Goal: Task Accomplishment & Management: Use online tool/utility

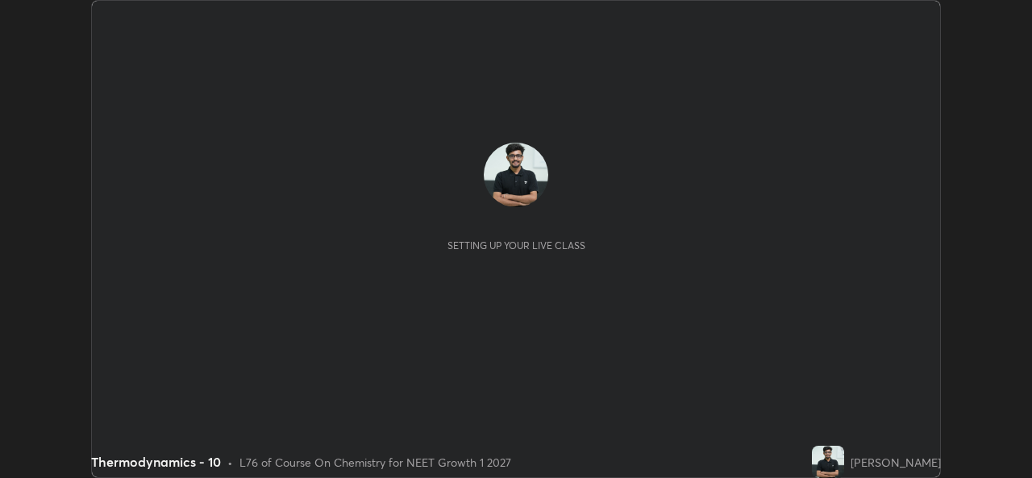
scroll to position [478, 1032]
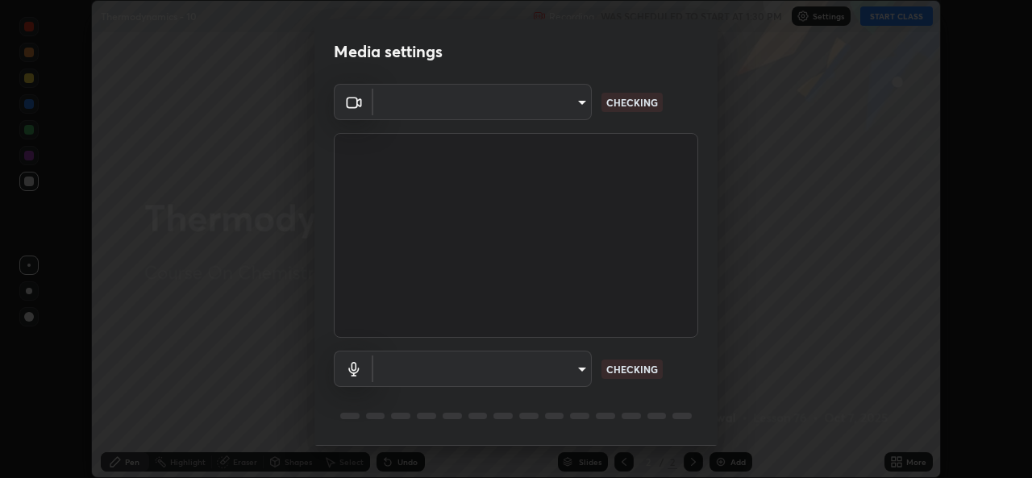
type input "543f6dd7cf1c6d0aa6bd558e202a88d07b5a4d761673354d02a604c193450d79"
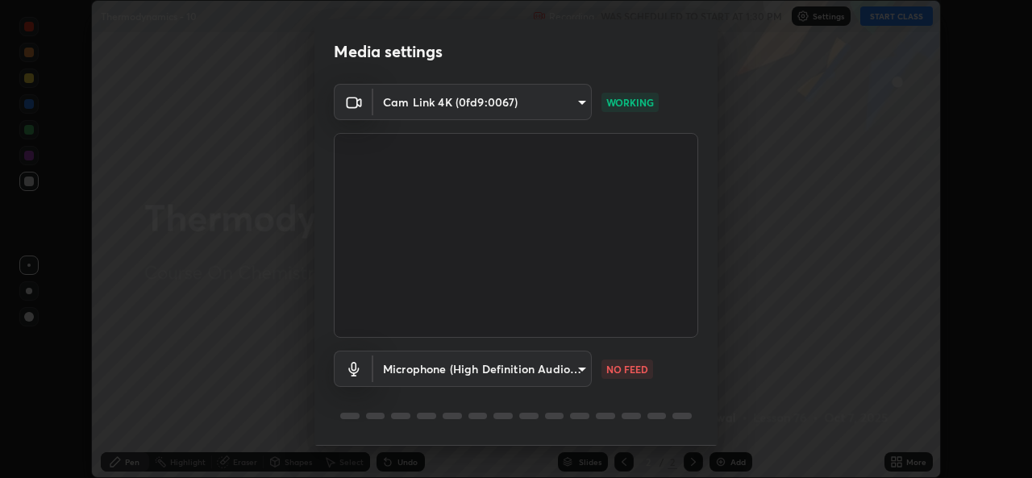
click at [496, 369] on body "Erase all Thermodynamics - 10 Recording WAS SCHEDULED TO START AT 1:30 PM Setti…" at bounding box center [516, 239] width 1032 height 478
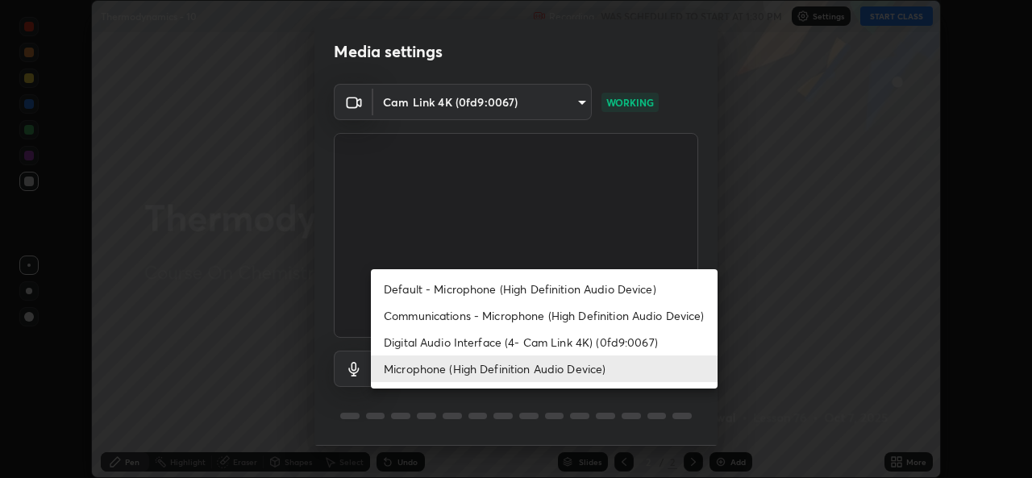
click at [521, 284] on li "Default - Microphone (High Definition Audio Device)" at bounding box center [544, 289] width 347 height 27
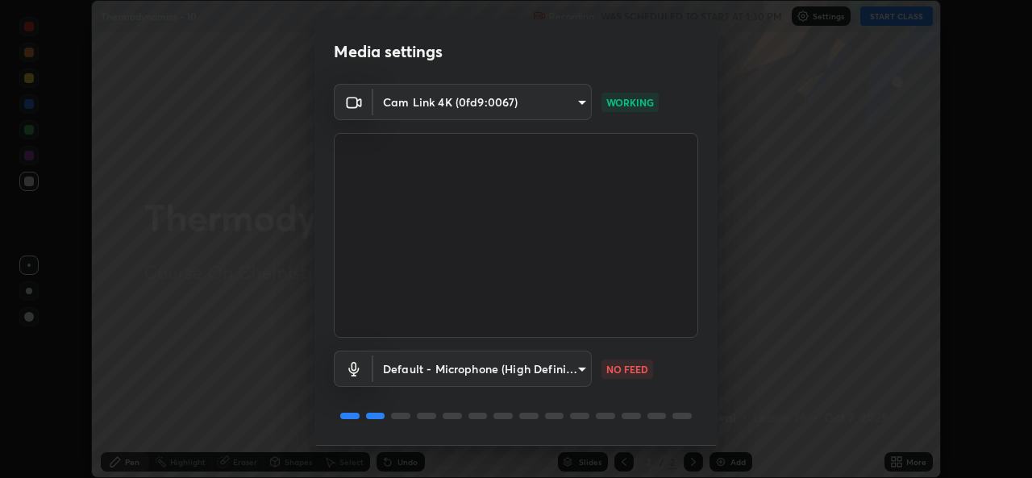
click at [507, 363] on body "Erase all Thermodynamics - 10 Recording WAS SCHEDULED TO START AT 1:30 PM Setti…" at bounding box center [516, 239] width 1032 height 478
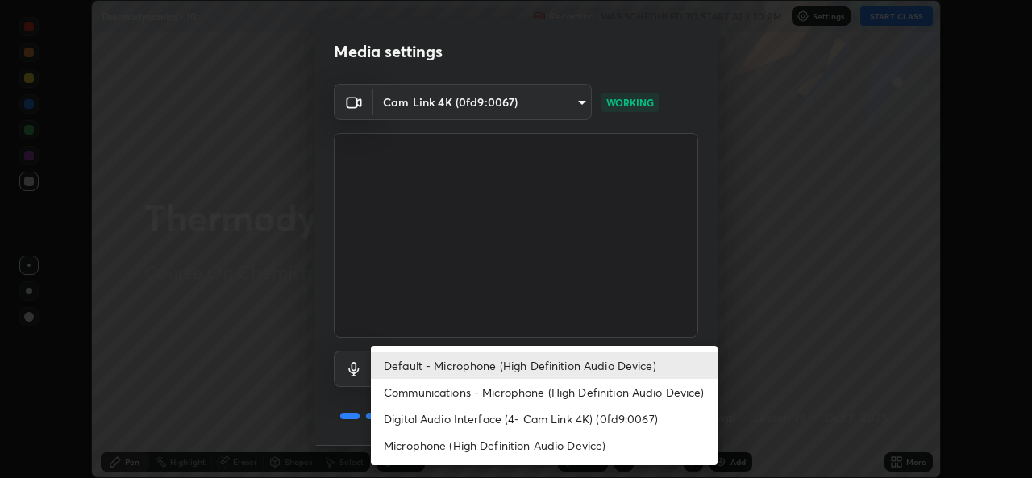
click at [502, 445] on li "Microphone (High Definition Audio Device)" at bounding box center [544, 445] width 347 height 27
type input "99848f2a9d109760ec62b66e2f255c73a791916cfc686045695a6d5e2156f403"
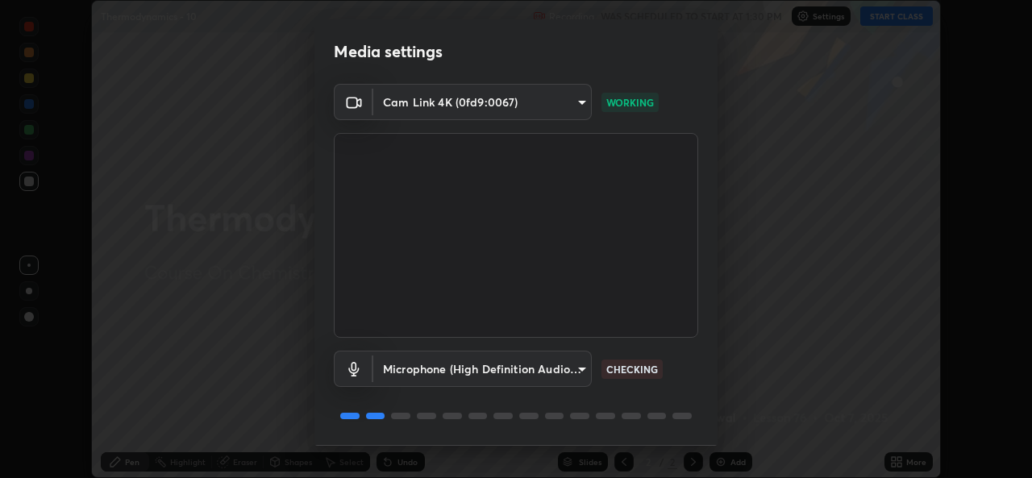
scroll to position [51, 0]
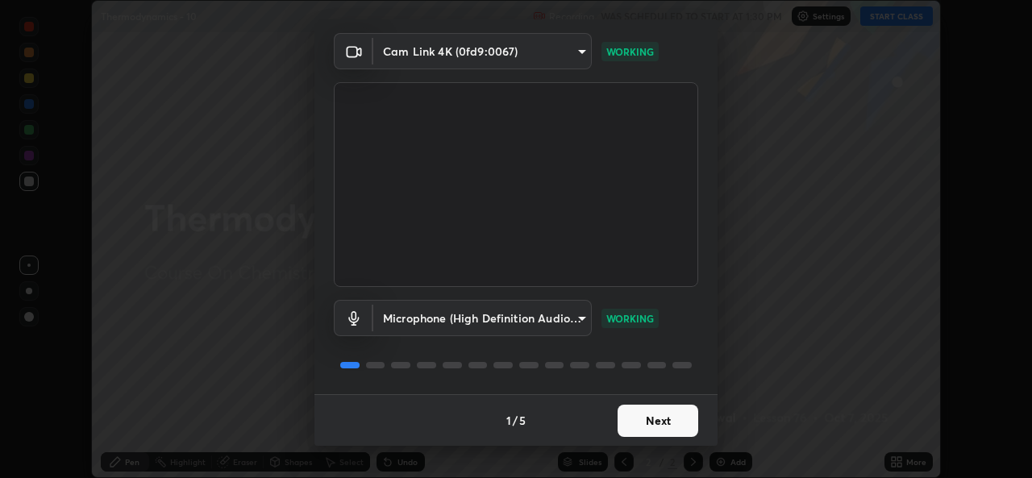
click at [644, 411] on button "Next" at bounding box center [658, 421] width 81 height 32
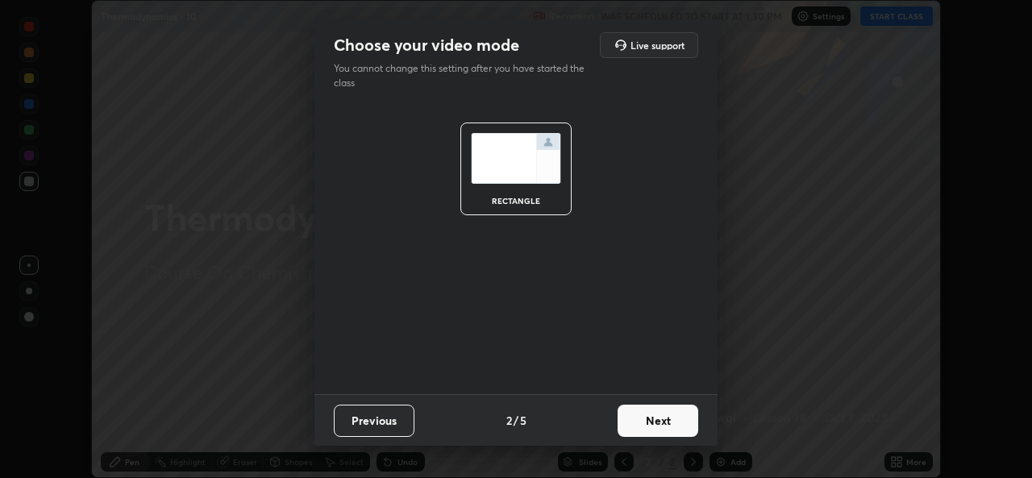
scroll to position [0, 0]
click at [651, 419] on button "Next" at bounding box center [658, 421] width 81 height 32
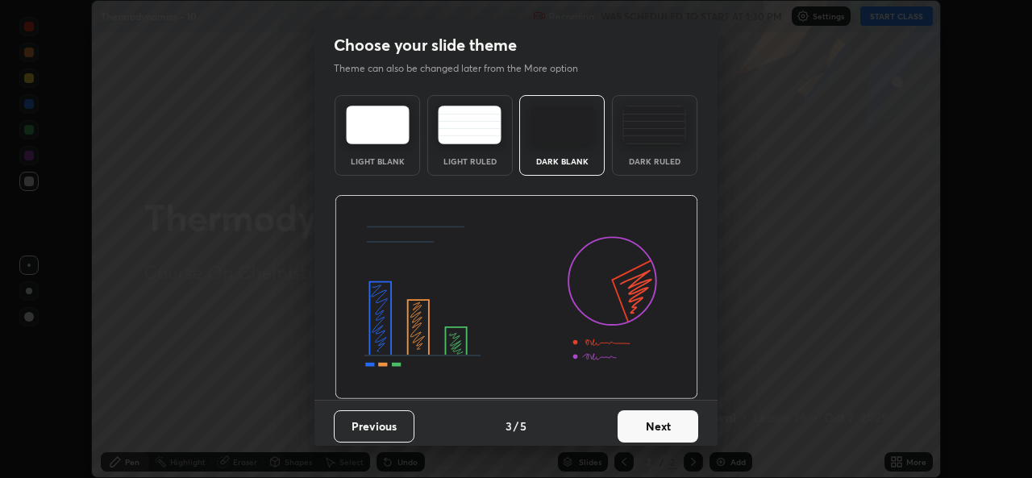
click at [646, 425] on button "Next" at bounding box center [658, 427] width 81 height 32
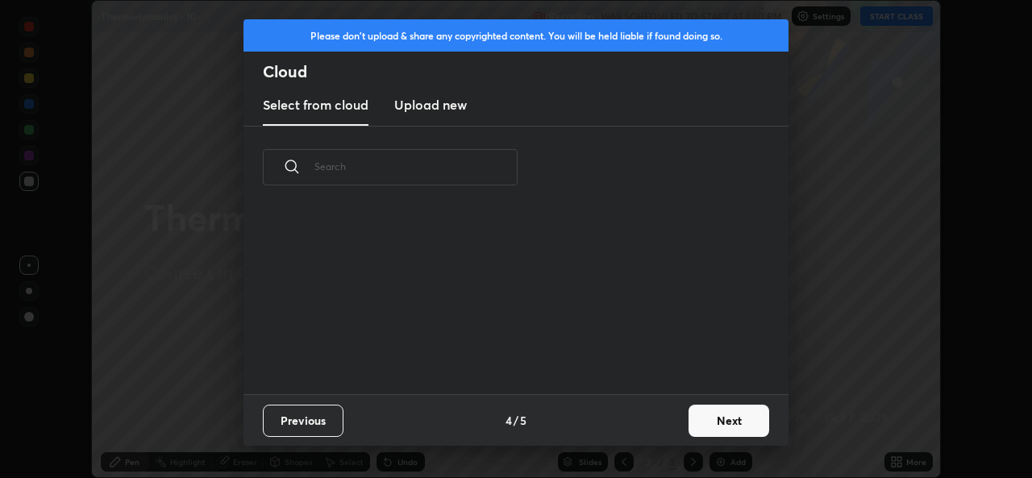
scroll to position [186, 518]
click at [719, 419] on button "Next" at bounding box center [729, 421] width 81 height 32
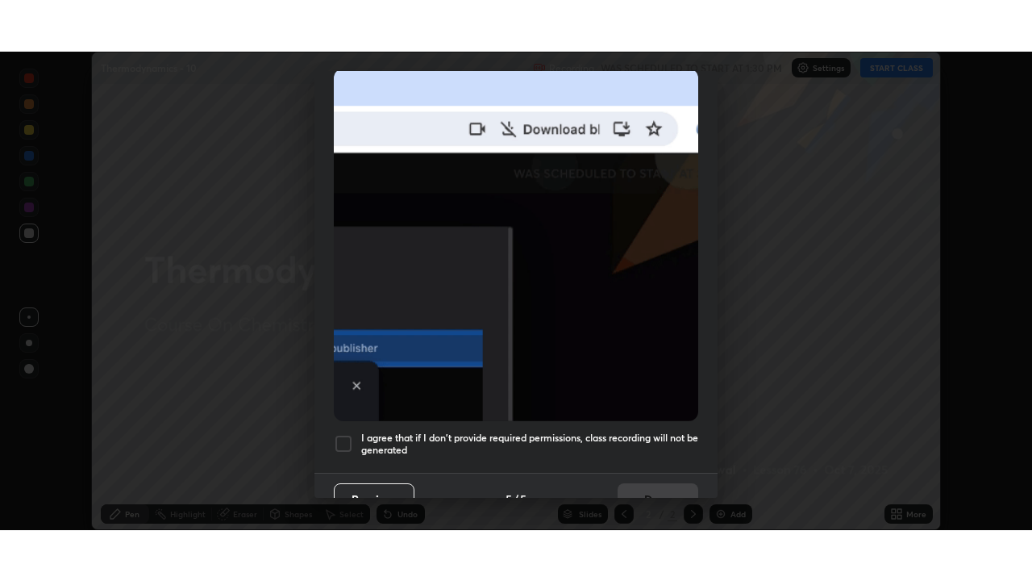
scroll to position [380, 0]
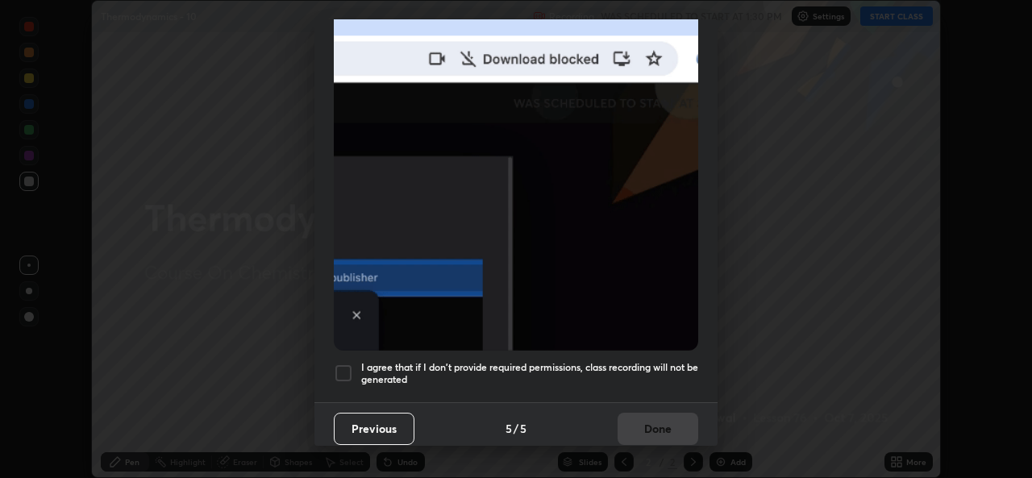
click at [339, 364] on div at bounding box center [343, 373] width 19 height 19
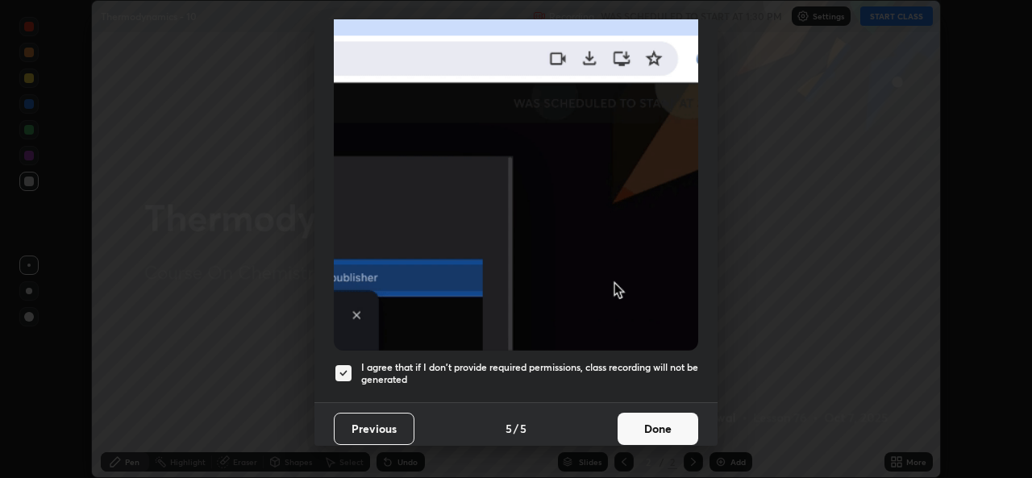
click at [658, 427] on button "Done" at bounding box center [658, 429] width 81 height 32
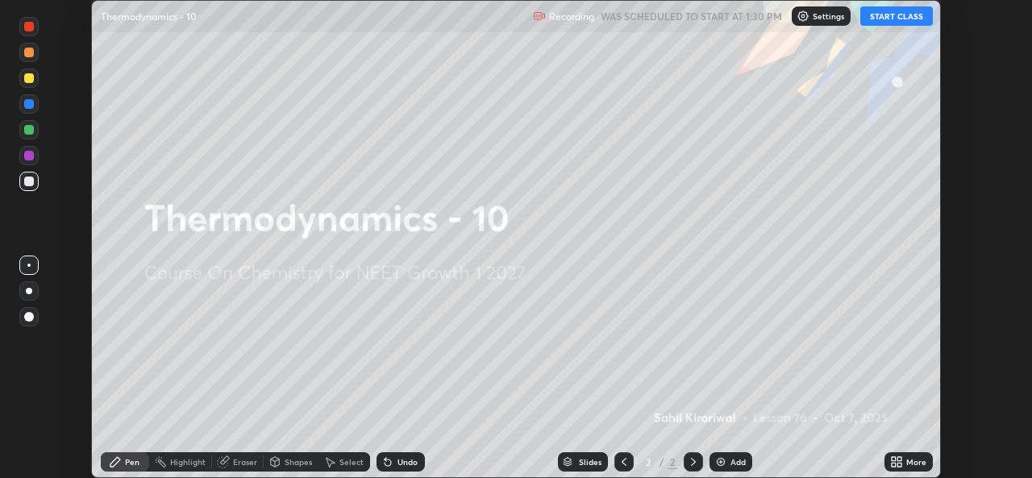
click at [899, 460] on icon at bounding box center [900, 459] width 4 height 4
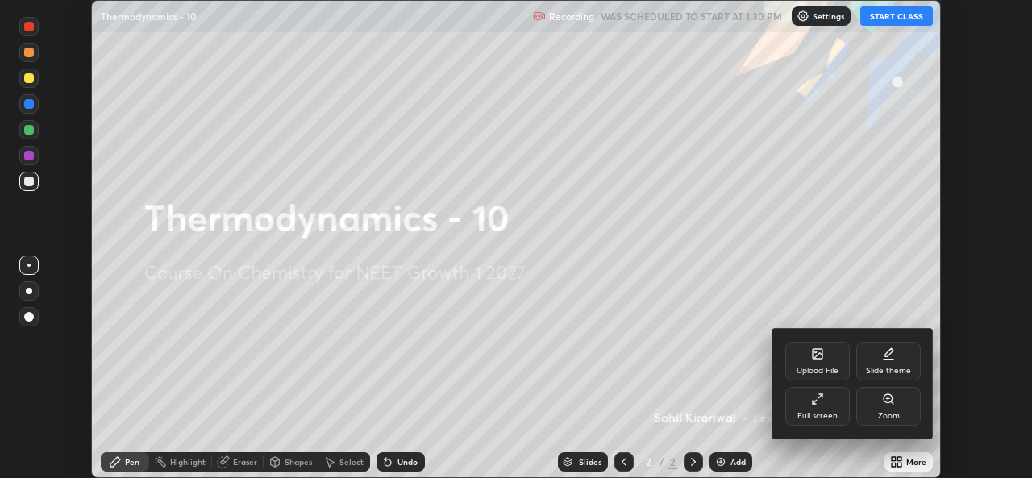
click at [827, 397] on div "Full screen" at bounding box center [818, 406] width 65 height 39
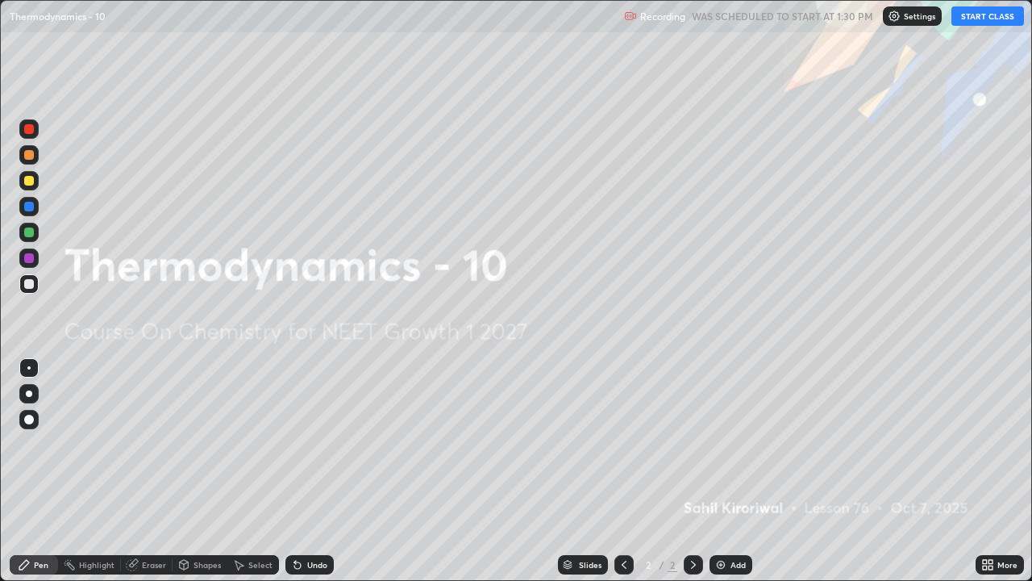
scroll to position [581, 1032]
click at [999, 17] on button "START CLASS" at bounding box center [988, 15] width 73 height 19
click at [731, 477] on div "Add" at bounding box center [738, 565] width 15 height 8
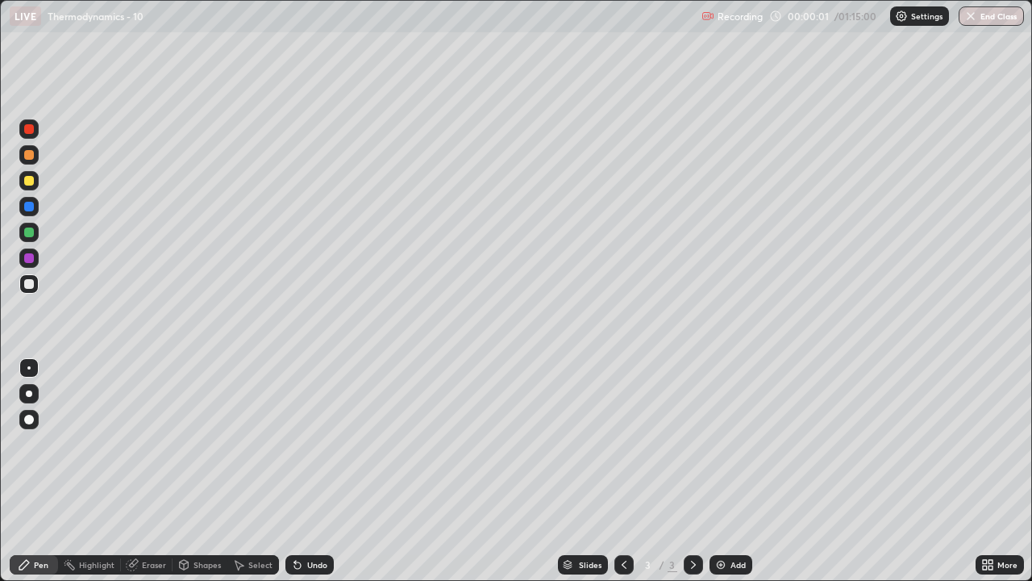
click at [36, 182] on div at bounding box center [28, 180] width 19 height 19
click at [27, 181] on div at bounding box center [29, 181] width 10 height 10
click at [302, 477] on div "Undo" at bounding box center [310, 564] width 48 height 19
click at [310, 477] on div "Undo" at bounding box center [310, 564] width 48 height 19
click at [313, 477] on div "Undo" at bounding box center [317, 565] width 20 height 8
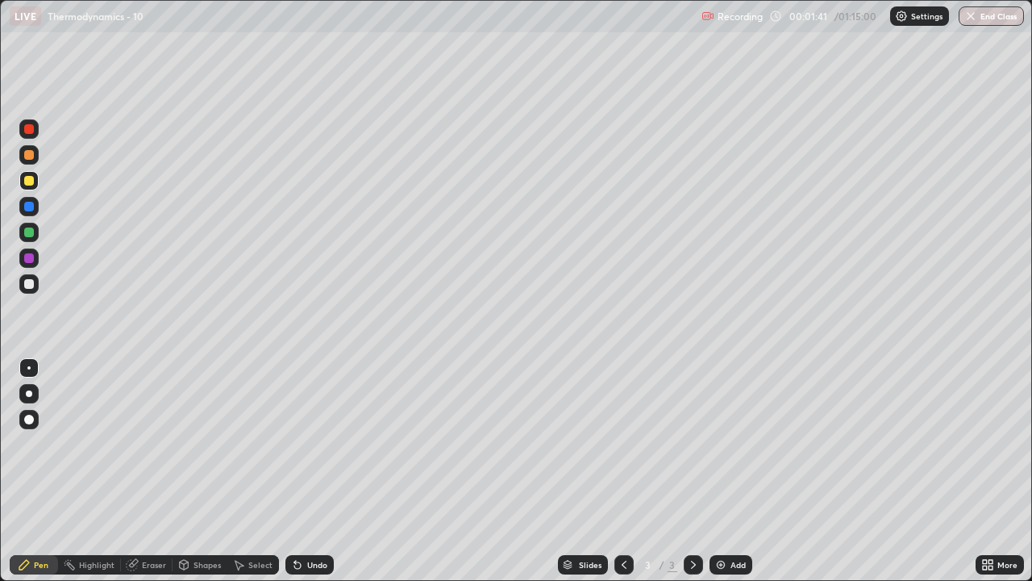
click at [314, 477] on div "Undo" at bounding box center [317, 565] width 20 height 8
click at [328, 477] on div "Undo" at bounding box center [310, 564] width 48 height 19
click at [322, 477] on div "Undo" at bounding box center [317, 565] width 20 height 8
click at [308, 477] on div "Undo" at bounding box center [317, 565] width 20 height 8
click at [733, 477] on div "Add" at bounding box center [738, 565] width 15 height 8
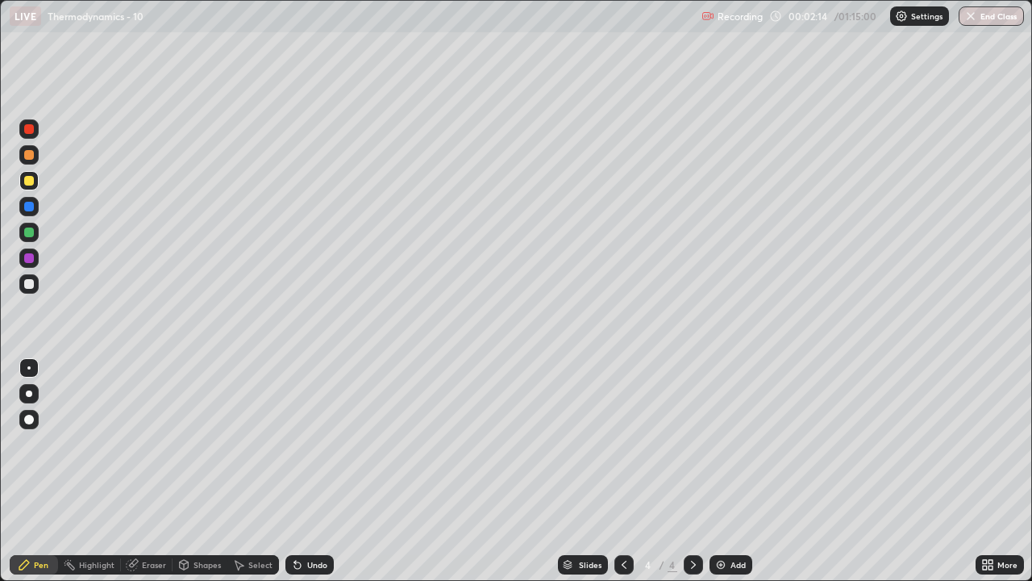
click at [30, 284] on div at bounding box center [29, 284] width 10 height 10
click at [317, 477] on div "Undo" at bounding box center [310, 564] width 48 height 19
click at [253, 477] on div "Select" at bounding box center [253, 564] width 52 height 19
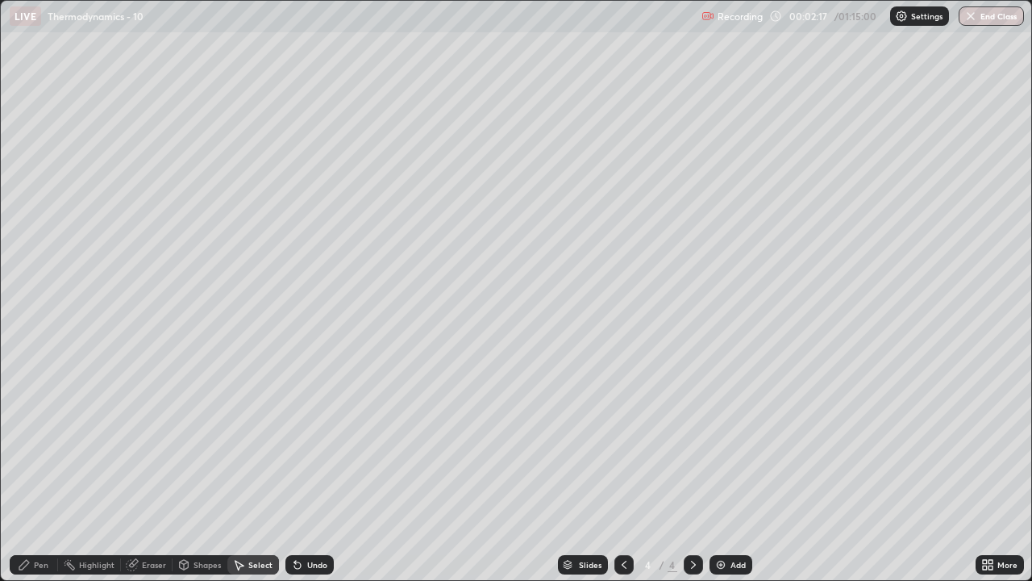
click at [203, 477] on div "Shapes" at bounding box center [207, 565] width 27 height 8
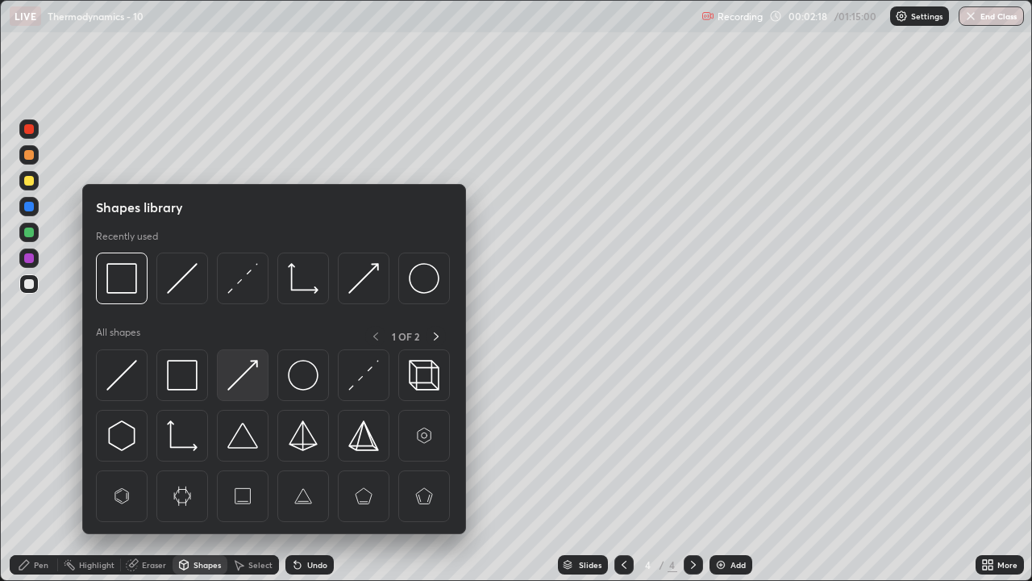
click at [245, 373] on img at bounding box center [242, 375] width 31 height 31
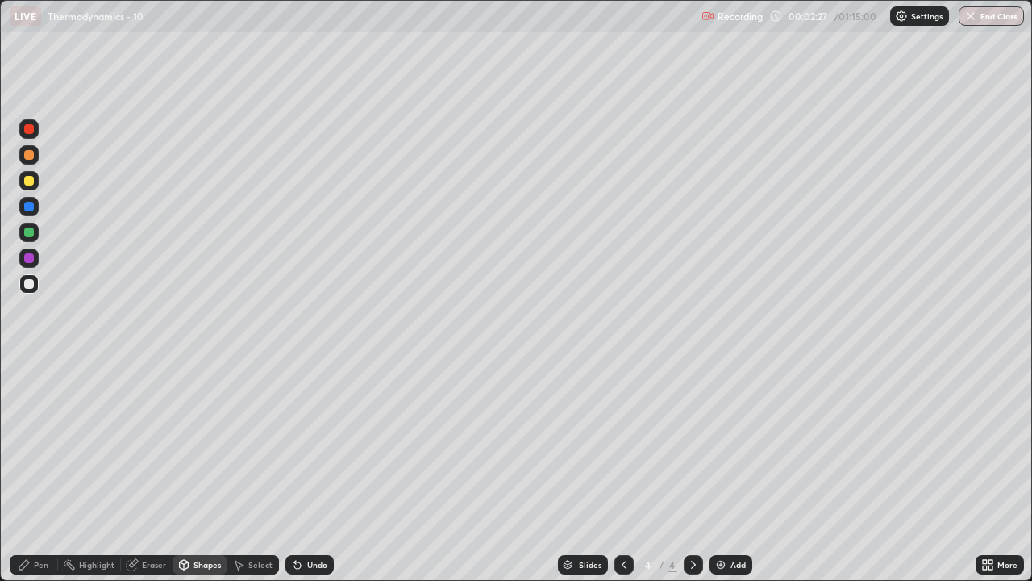
click at [148, 477] on div "Eraser" at bounding box center [154, 565] width 24 height 8
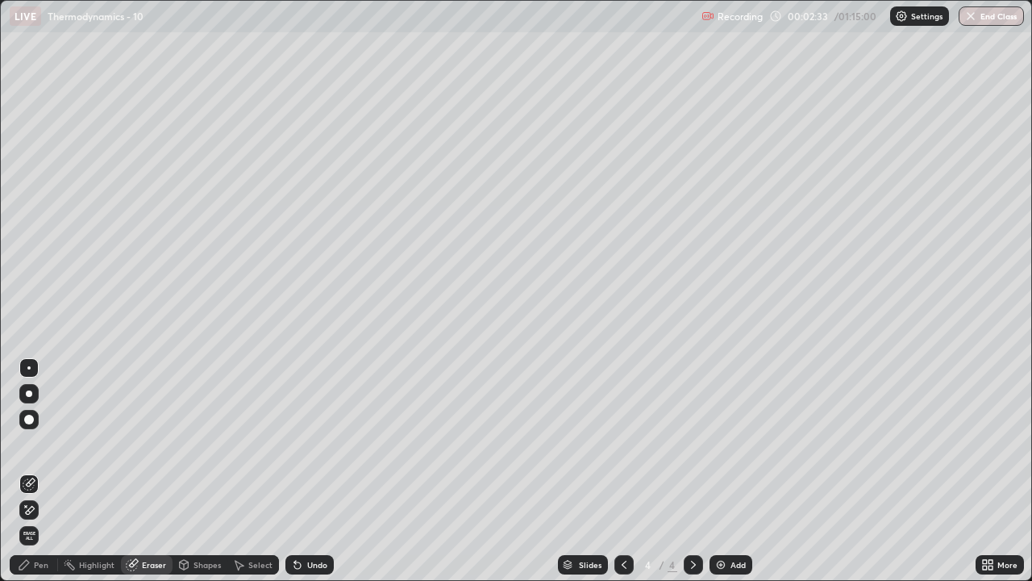
click at [37, 477] on div "Pen" at bounding box center [41, 565] width 15 height 8
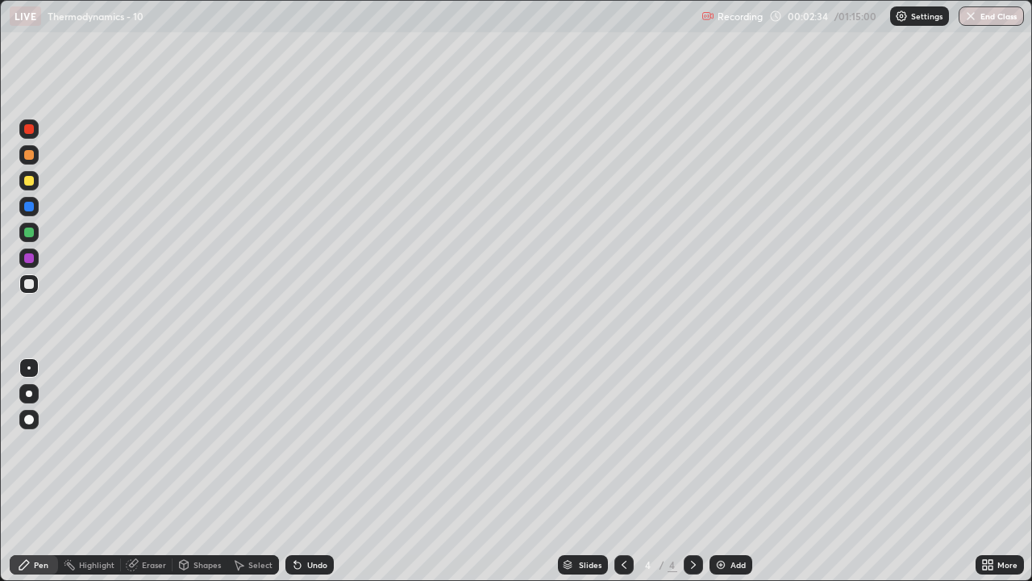
click at [29, 282] on div at bounding box center [29, 284] width 10 height 10
click at [311, 477] on div "Undo" at bounding box center [310, 564] width 48 height 19
click at [312, 477] on div "Undo" at bounding box center [317, 565] width 20 height 8
click at [315, 477] on div "Undo" at bounding box center [317, 565] width 20 height 8
click at [311, 477] on div "Undo" at bounding box center [317, 565] width 20 height 8
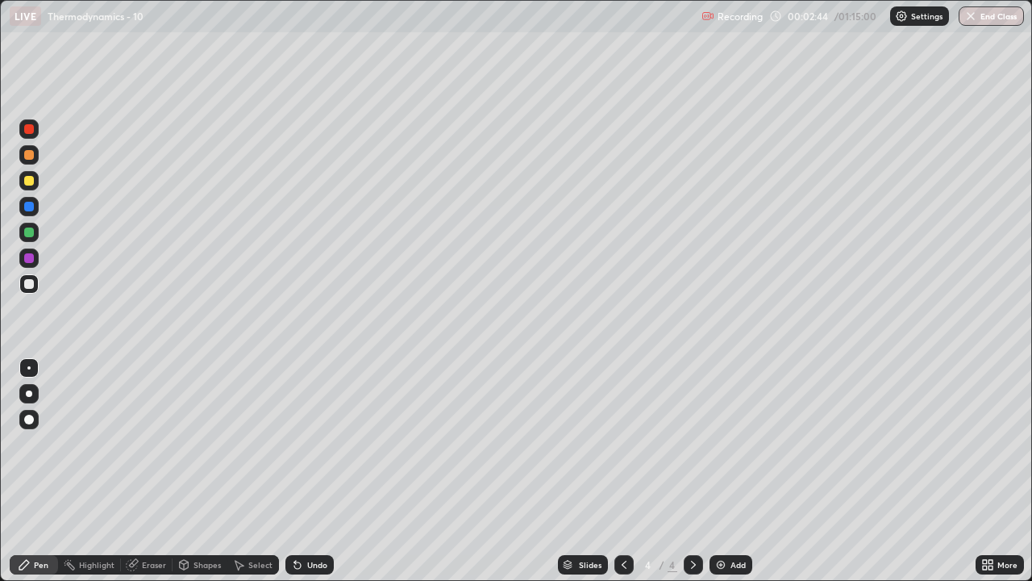
click at [315, 477] on div "Undo" at bounding box center [317, 565] width 20 height 8
click at [29, 282] on div at bounding box center [29, 284] width 10 height 10
click at [164, 477] on div "Eraser" at bounding box center [154, 565] width 24 height 8
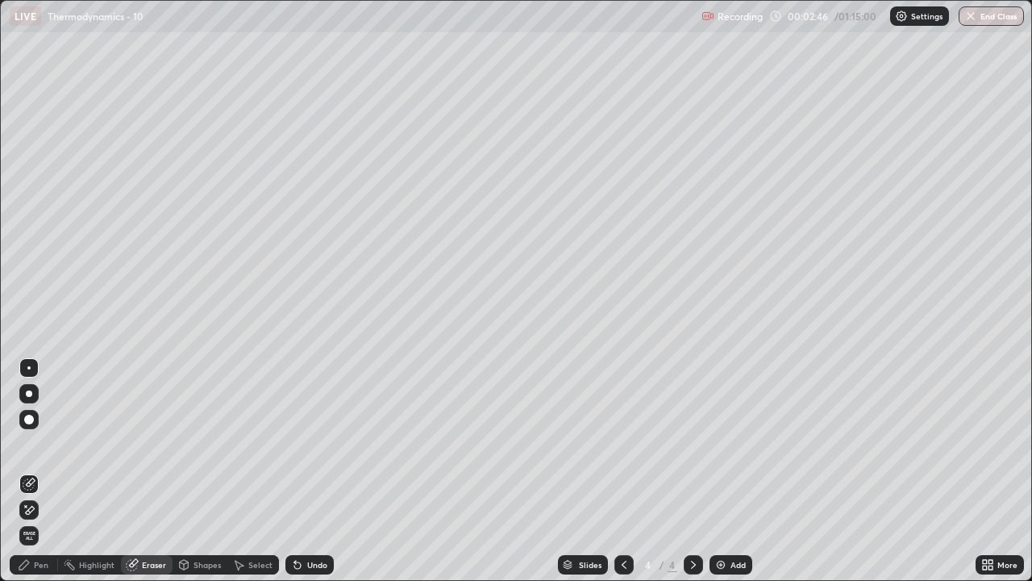
click at [194, 477] on div "Shapes" at bounding box center [207, 565] width 27 height 8
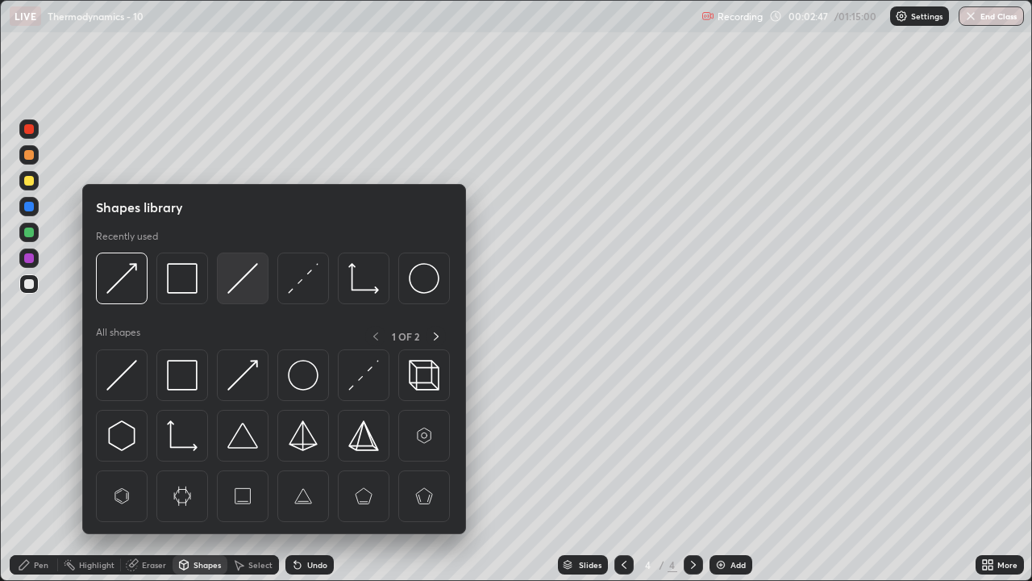
click at [244, 275] on img at bounding box center [242, 278] width 31 height 31
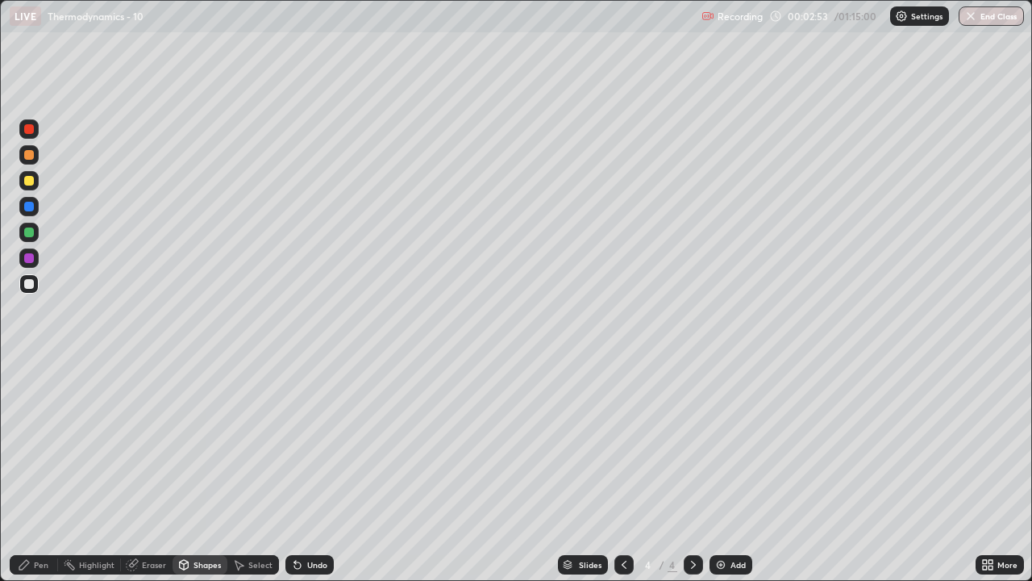
click at [39, 477] on div "Pen" at bounding box center [41, 565] width 15 height 8
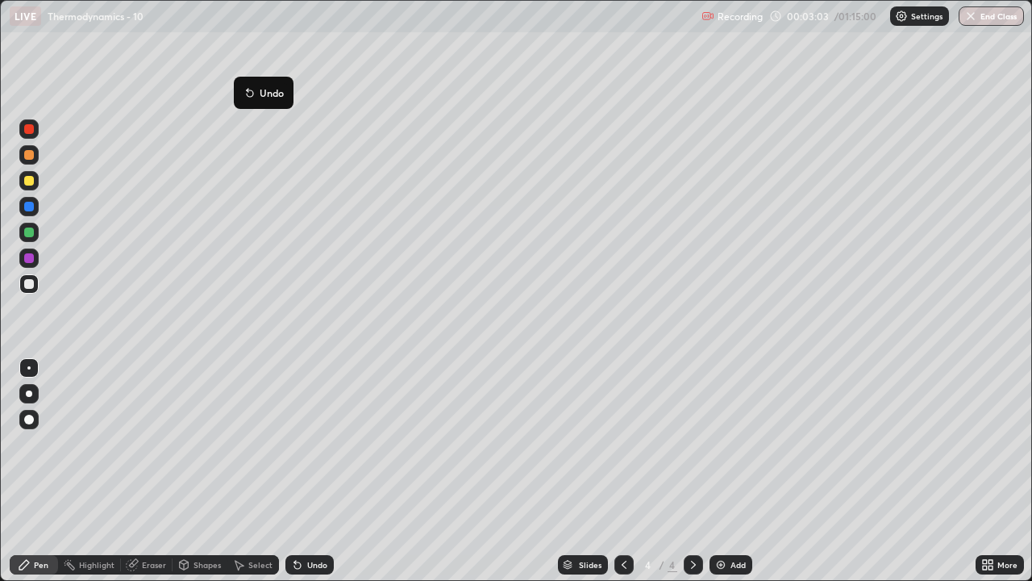
click at [241, 85] on button "Undo" at bounding box center [263, 92] width 47 height 19
click at [242, 85] on button "Undo" at bounding box center [264, 90] width 47 height 19
click at [100, 477] on div "Highlight" at bounding box center [96, 565] width 35 height 8
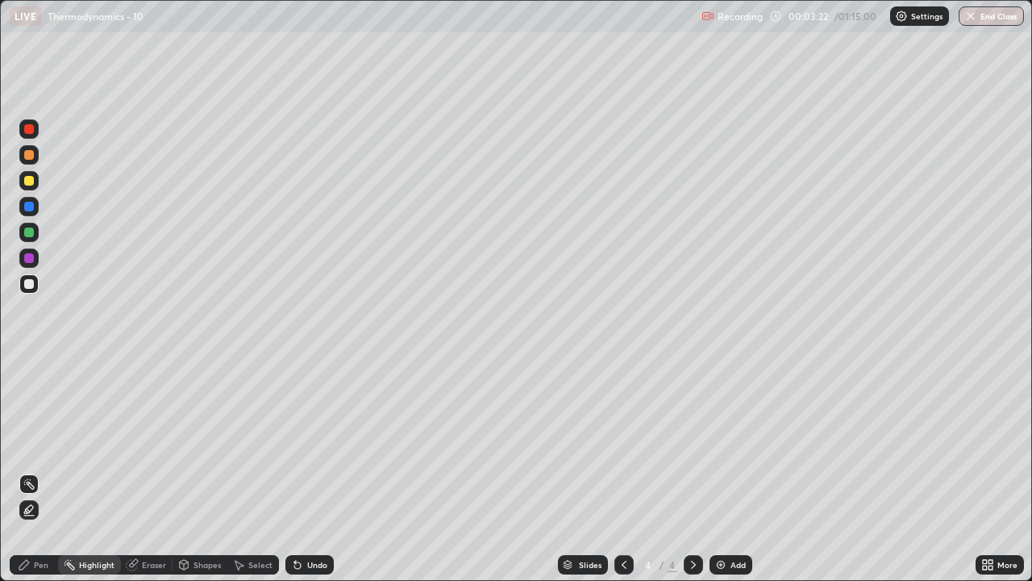
click at [146, 477] on div "Eraser" at bounding box center [154, 565] width 24 height 8
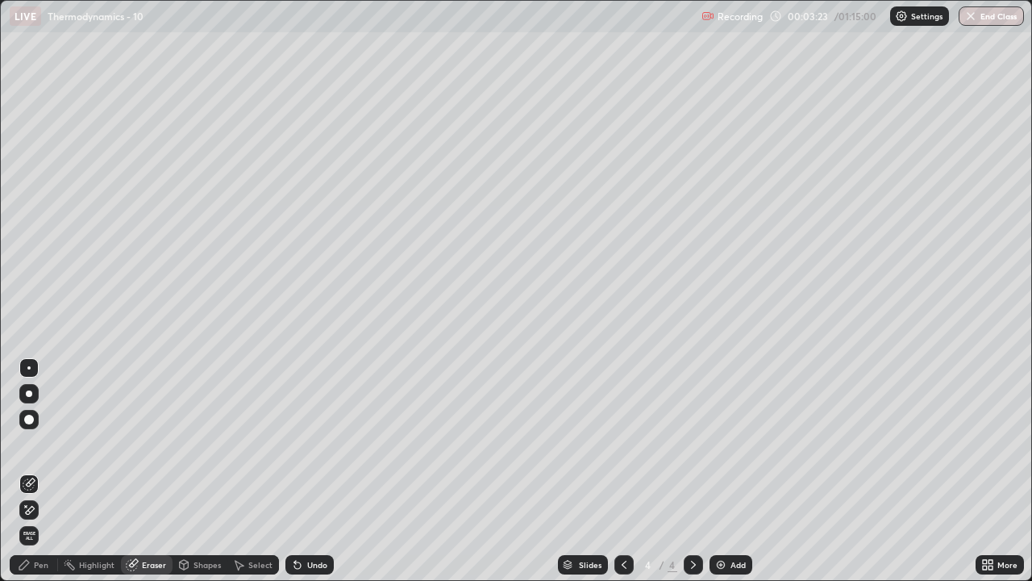
click at [196, 477] on div "Shapes" at bounding box center [207, 565] width 27 height 8
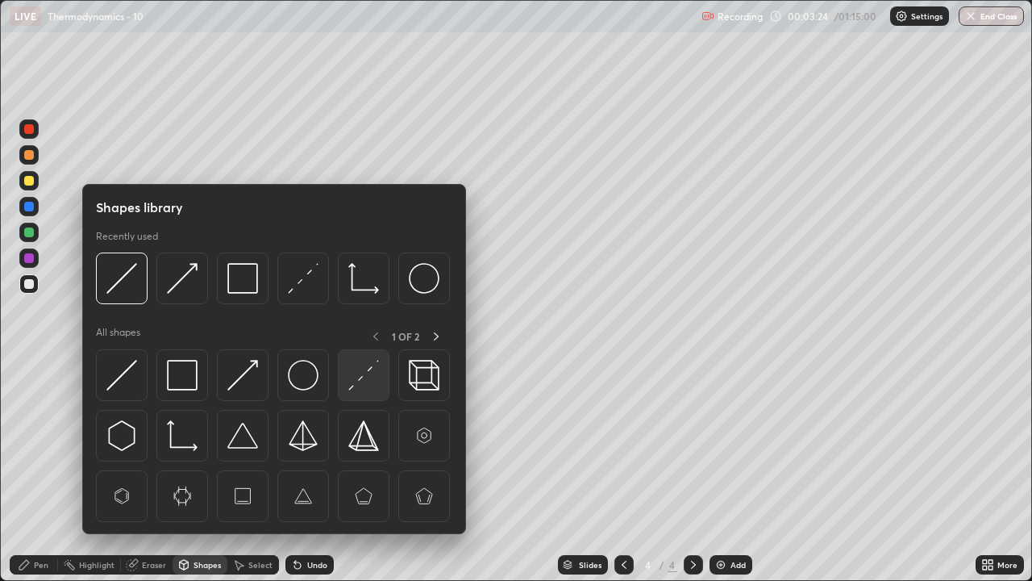
click at [358, 382] on img at bounding box center [363, 375] width 31 height 31
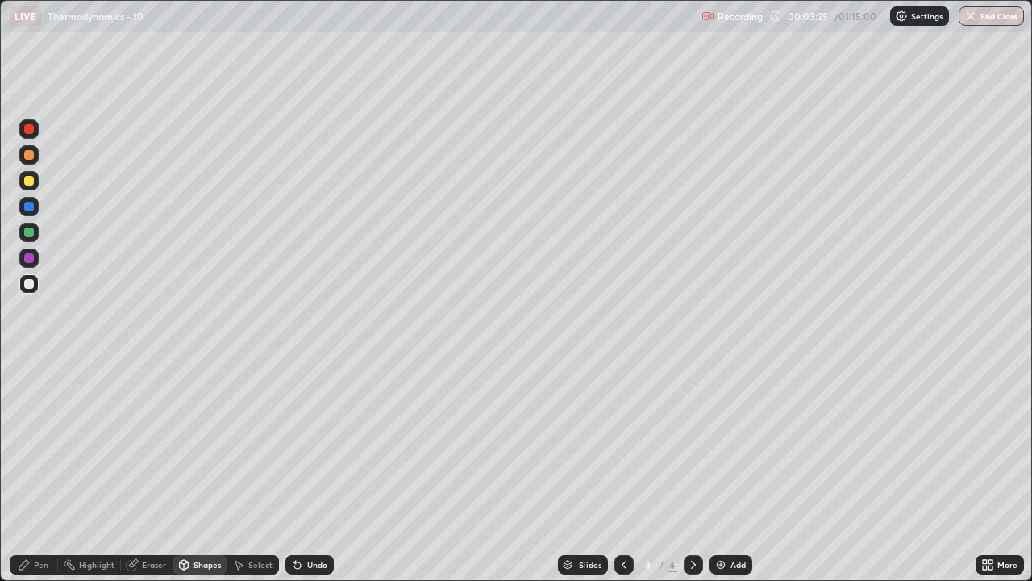
click at [31, 232] on div at bounding box center [29, 232] width 10 height 10
click at [31, 477] on div "Pen" at bounding box center [34, 564] width 48 height 19
click at [35, 286] on div at bounding box center [28, 283] width 19 height 19
click at [309, 477] on div "Undo" at bounding box center [317, 565] width 20 height 8
click at [623, 477] on div at bounding box center [624, 564] width 19 height 19
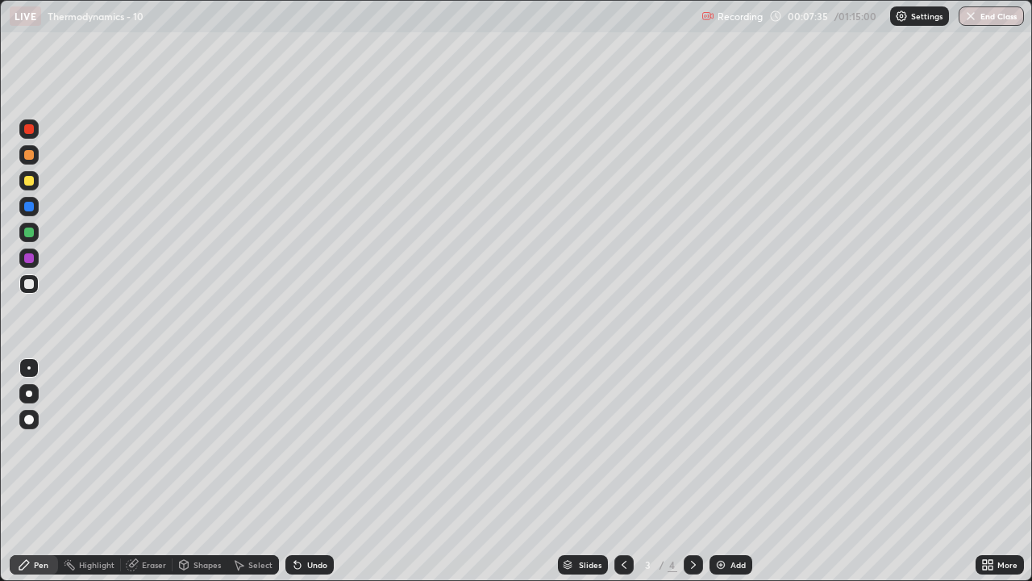
click at [618, 477] on icon at bounding box center [624, 564] width 13 height 13
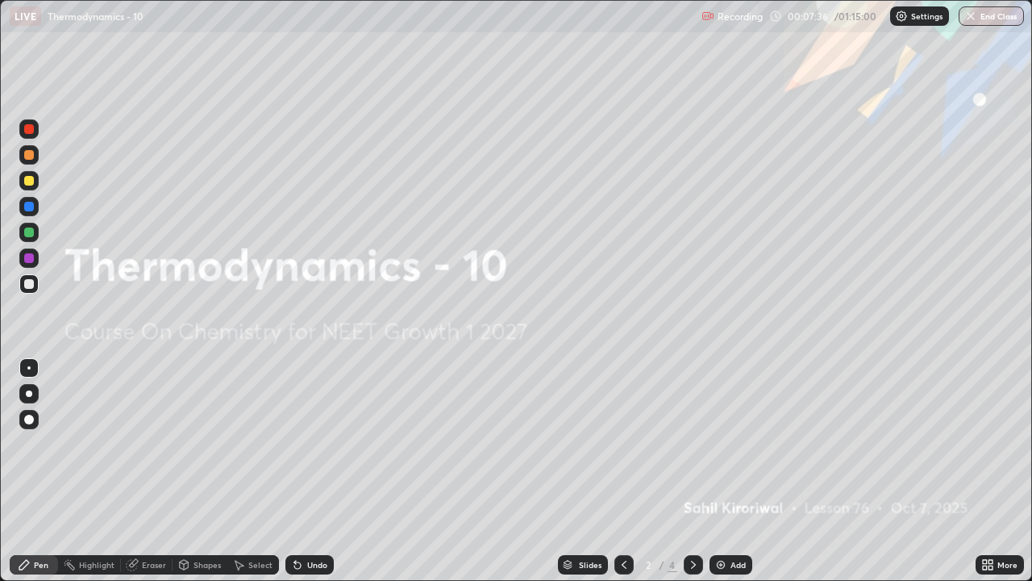
click at [692, 477] on icon at bounding box center [693, 564] width 13 height 13
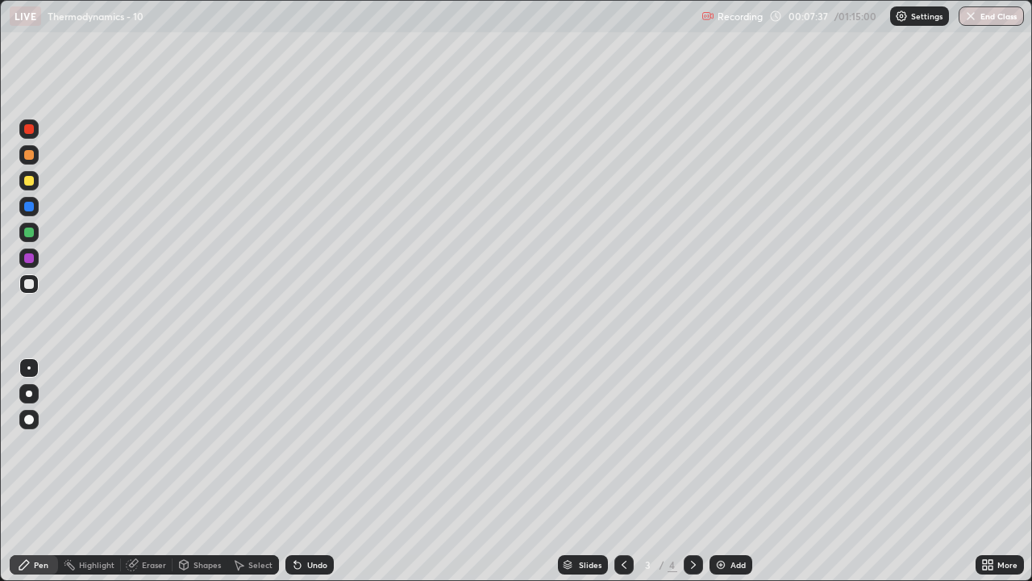
click at [725, 477] on img at bounding box center [721, 564] width 13 height 13
click at [691, 477] on div at bounding box center [693, 564] width 19 height 19
click at [258, 477] on div "Select" at bounding box center [260, 565] width 24 height 8
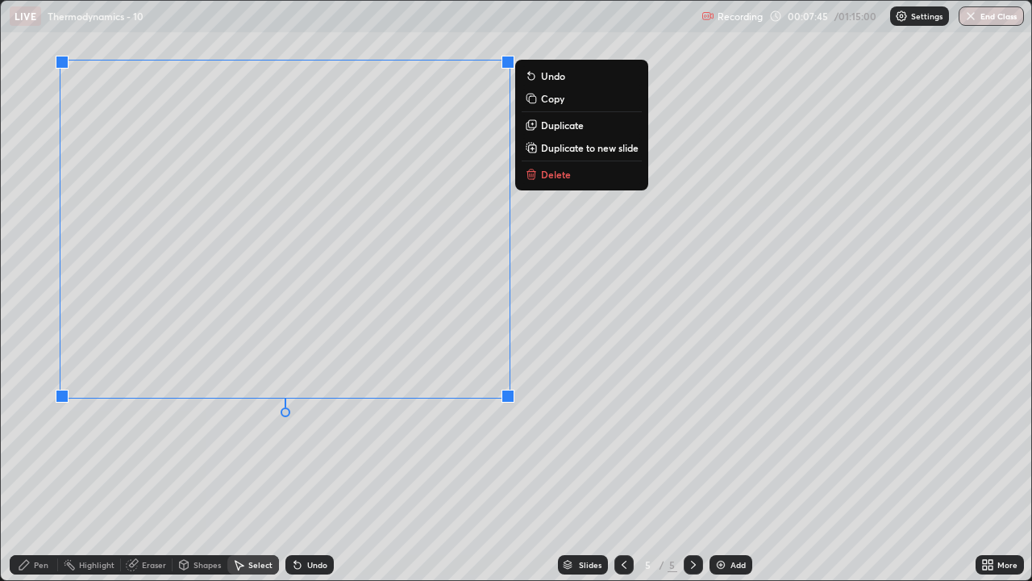
click at [557, 98] on p "Copy" at bounding box center [552, 98] width 23 height 13
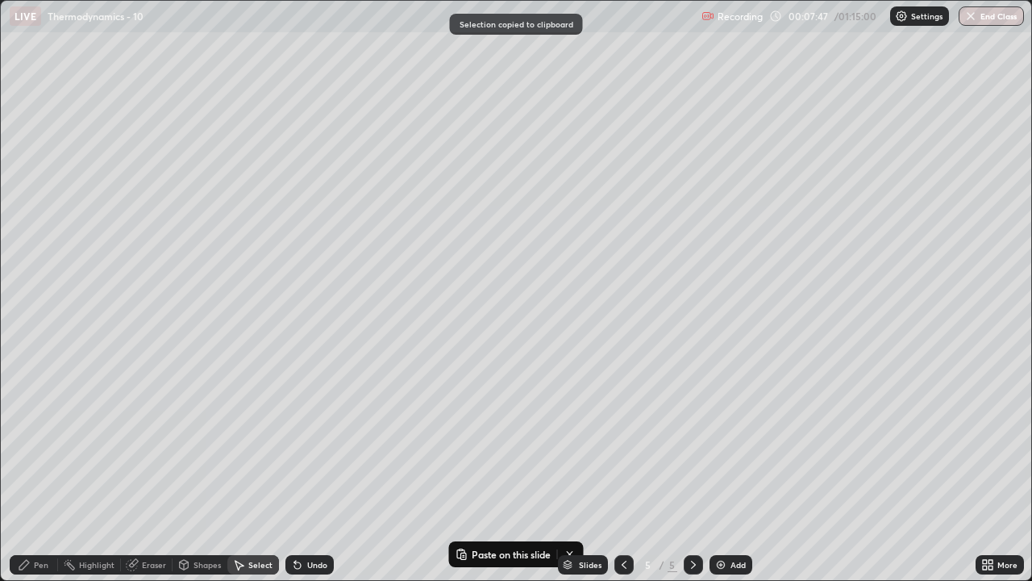
click at [618, 477] on icon at bounding box center [624, 564] width 13 height 13
click at [622, 477] on icon at bounding box center [624, 564] width 13 height 13
click at [690, 477] on icon at bounding box center [693, 564] width 13 height 13
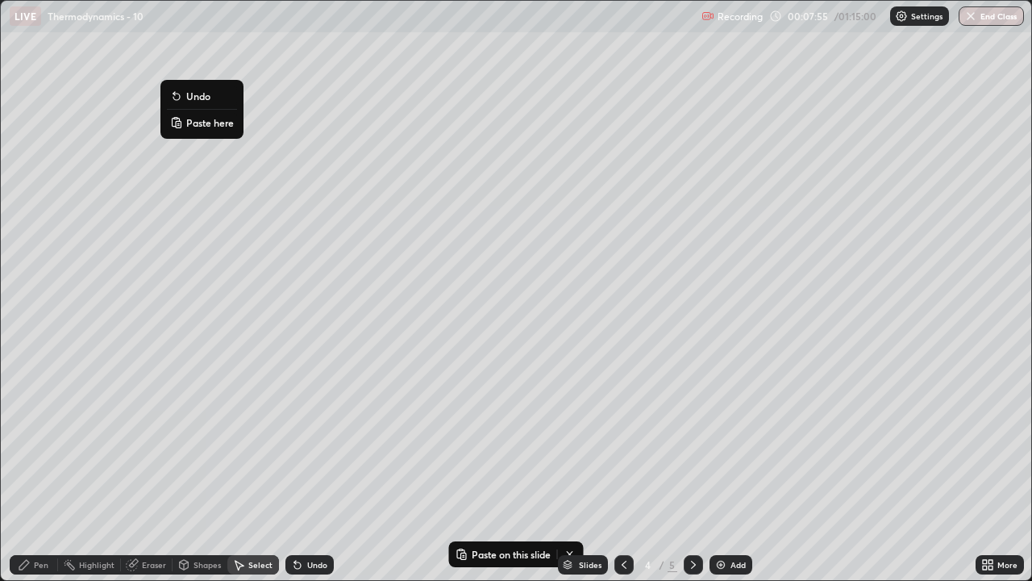
click at [215, 126] on p "Paste here" at bounding box center [210, 122] width 48 height 13
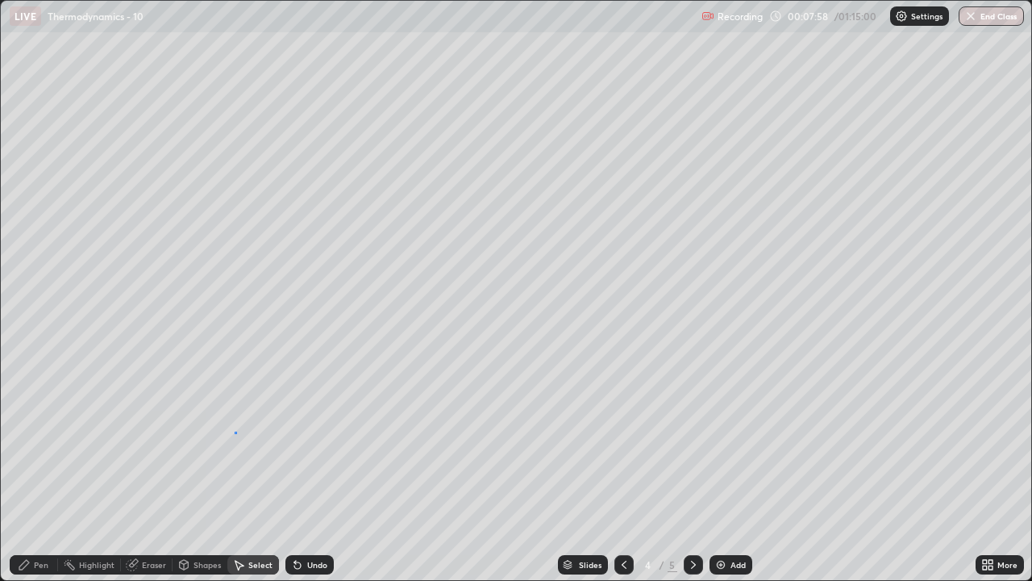
click at [235, 432] on div "0 ° Undo Copy Paste here Duplicate Duplicate to new slide Delete" at bounding box center [516, 290] width 1031 height 579
click at [145, 477] on div "Eraser" at bounding box center [154, 565] width 24 height 8
click at [37, 477] on div "Pen" at bounding box center [41, 565] width 15 height 8
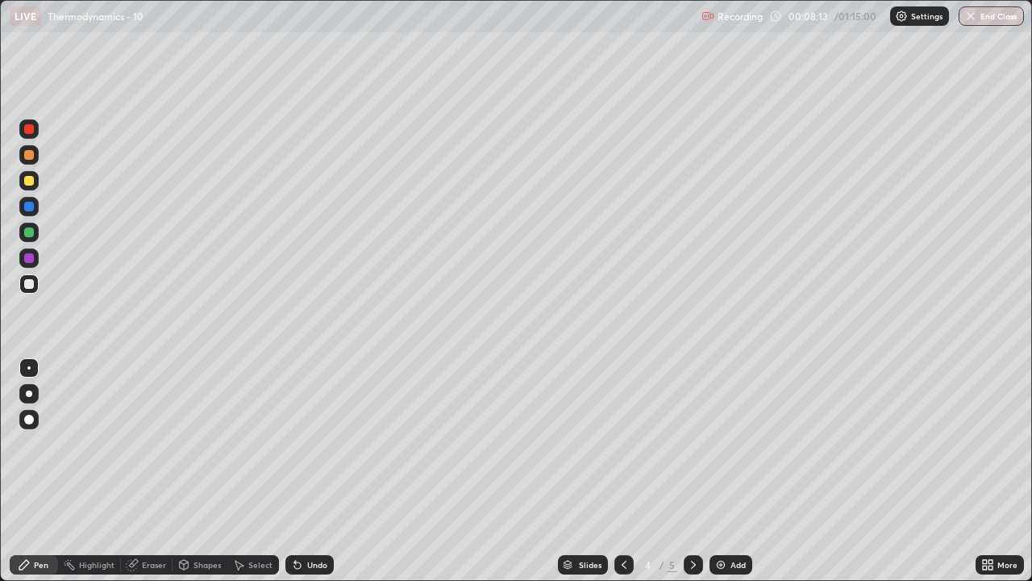
click at [86, 477] on div "Highlight" at bounding box center [96, 565] width 35 height 8
click at [155, 477] on div "Eraser" at bounding box center [154, 565] width 24 height 8
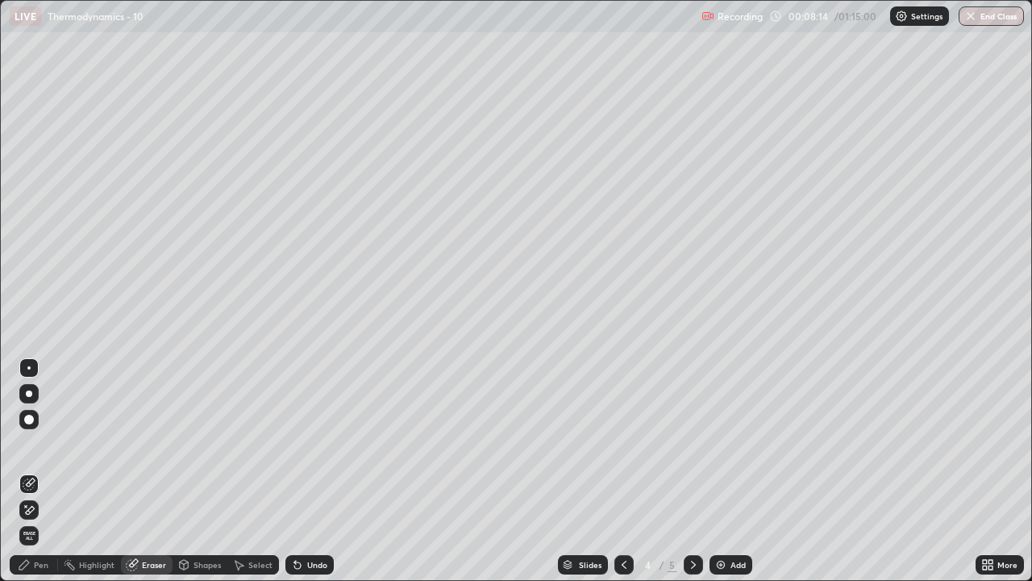
click at [211, 477] on div "Shapes" at bounding box center [207, 565] width 27 height 8
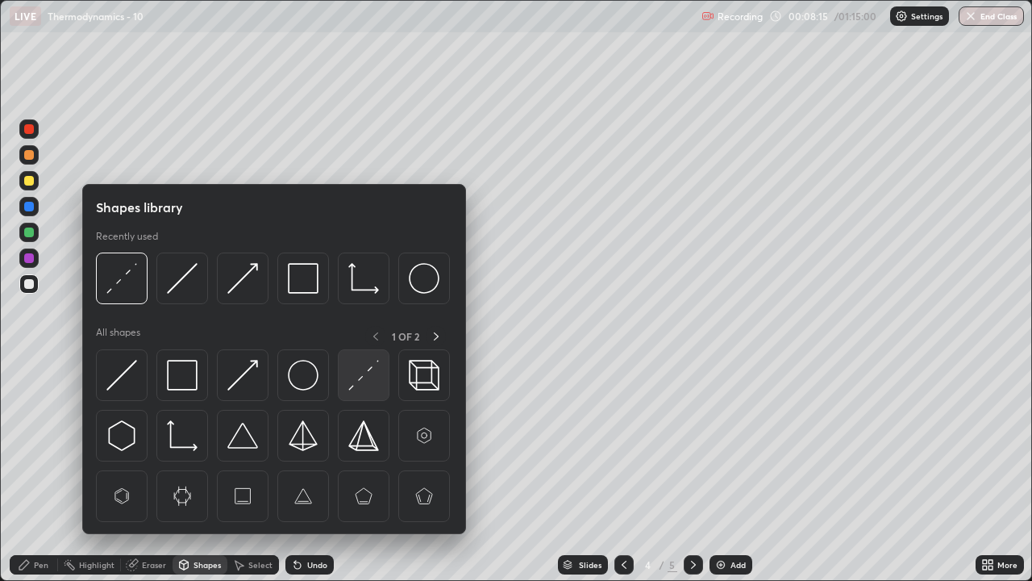
click at [363, 386] on img at bounding box center [363, 375] width 31 height 31
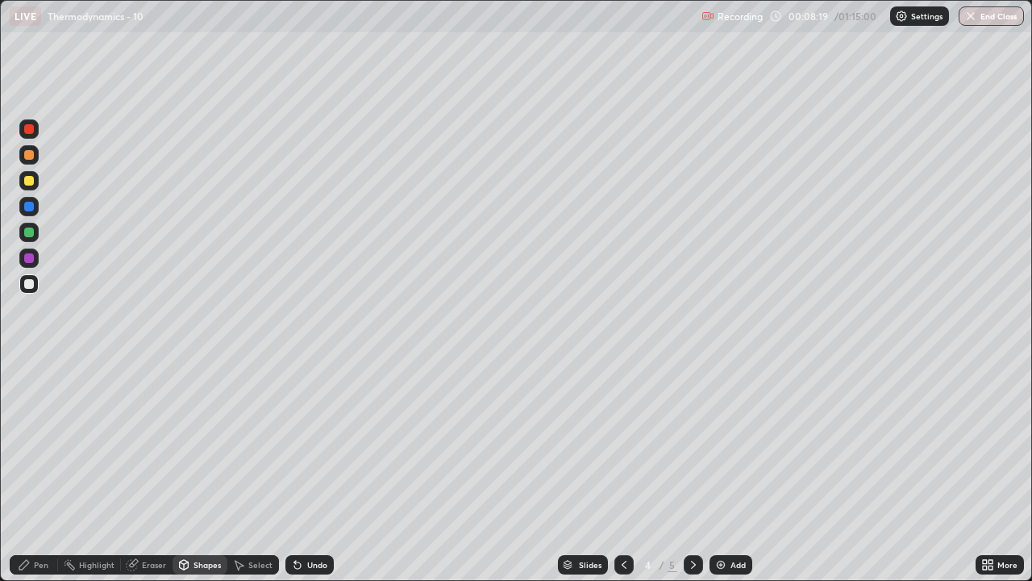
click at [317, 477] on div "Undo" at bounding box center [317, 565] width 20 height 8
click at [26, 231] on div at bounding box center [29, 232] width 10 height 10
click at [29, 477] on icon at bounding box center [24, 564] width 13 height 13
click at [30, 284] on div at bounding box center [29, 284] width 10 height 10
click at [30, 477] on div "Pen" at bounding box center [34, 564] width 48 height 19
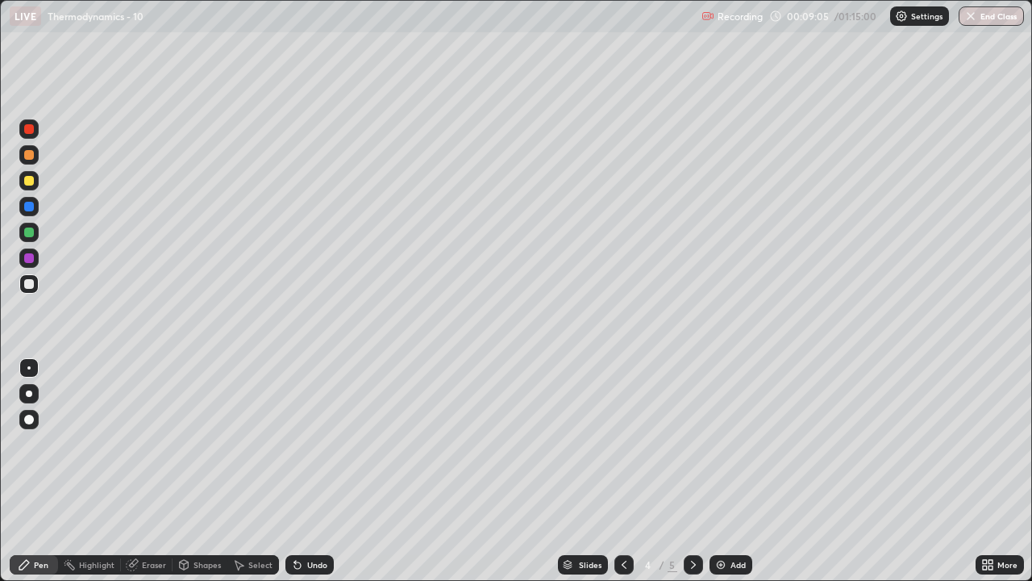
click at [322, 477] on div "Undo" at bounding box center [317, 565] width 20 height 8
click at [319, 477] on div "Undo" at bounding box center [317, 565] width 20 height 8
click at [311, 477] on div "Undo" at bounding box center [310, 564] width 48 height 19
click at [314, 477] on div "Undo" at bounding box center [310, 564] width 48 height 19
click at [307, 477] on div "Undo" at bounding box center [317, 565] width 20 height 8
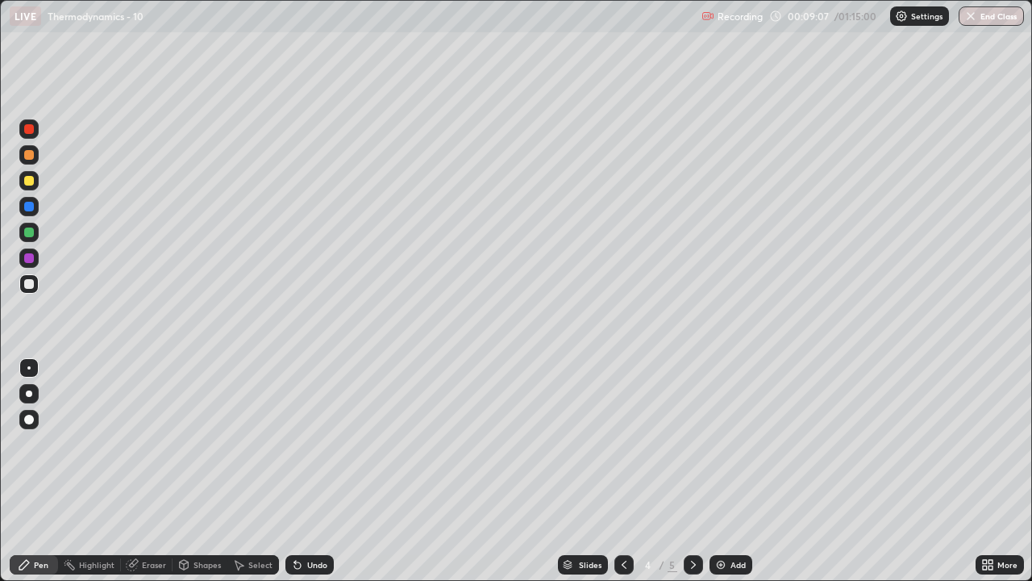
click at [307, 477] on div "Undo" at bounding box center [317, 565] width 20 height 8
click at [304, 477] on div "Undo" at bounding box center [310, 564] width 48 height 19
click at [302, 477] on div "Undo" at bounding box center [310, 564] width 48 height 19
click at [312, 477] on div "Undo" at bounding box center [317, 565] width 20 height 8
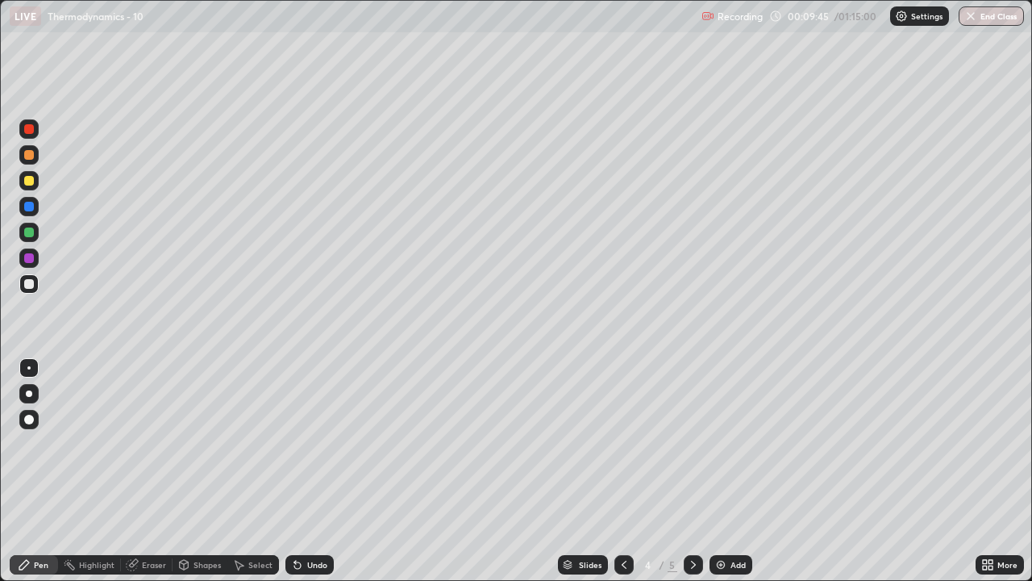
click at [309, 477] on div "Undo" at bounding box center [310, 564] width 48 height 19
click at [311, 477] on div "Undo" at bounding box center [310, 564] width 48 height 19
click at [623, 477] on icon at bounding box center [624, 564] width 13 height 13
click at [24, 179] on div at bounding box center [29, 181] width 10 height 10
click at [25, 231] on div at bounding box center [29, 232] width 10 height 10
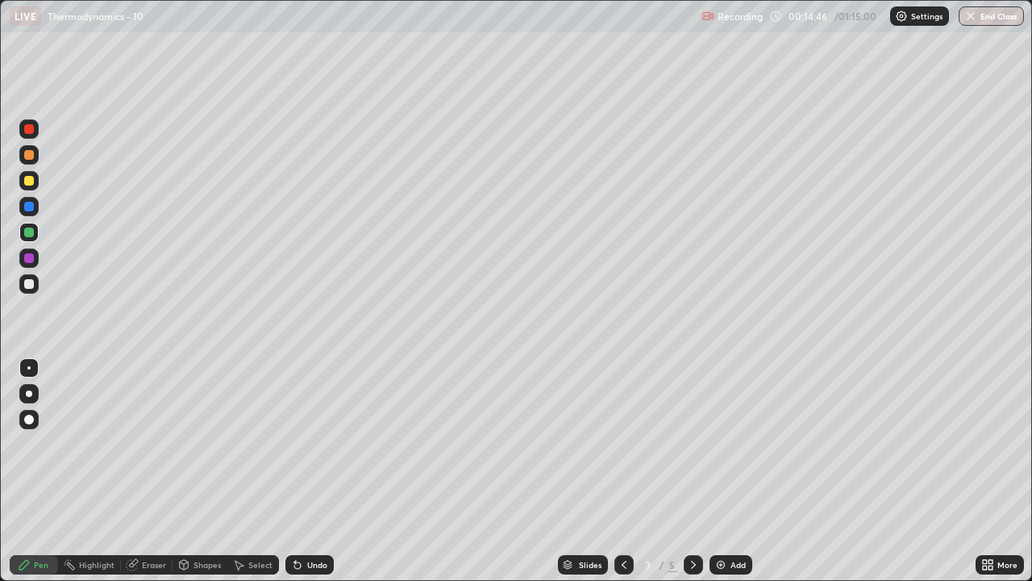
click at [731, 477] on div "Add" at bounding box center [738, 565] width 15 height 8
click at [307, 477] on div "Undo" at bounding box center [317, 565] width 20 height 8
click at [321, 477] on div "Undo" at bounding box center [317, 565] width 20 height 8
click at [615, 477] on div at bounding box center [624, 564] width 19 height 19
click at [691, 477] on icon at bounding box center [693, 564] width 13 height 13
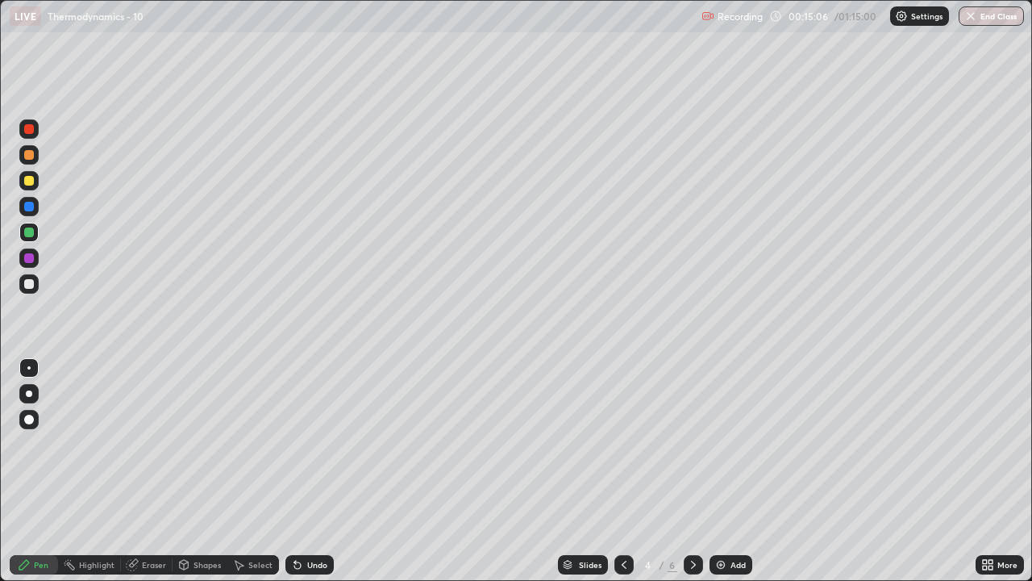
click at [295, 477] on icon at bounding box center [297, 565] width 6 height 6
click at [623, 477] on icon at bounding box center [624, 564] width 13 height 13
click at [690, 477] on div at bounding box center [693, 564] width 19 height 19
click at [194, 477] on div "Shapes" at bounding box center [200, 564] width 55 height 19
click at [153, 477] on div "Eraser" at bounding box center [154, 565] width 24 height 8
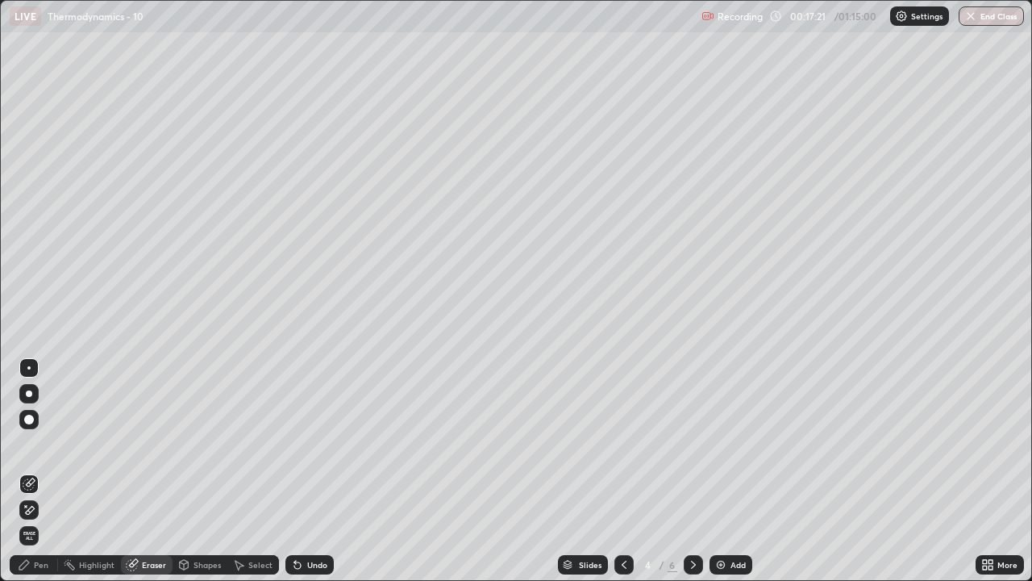
click at [34, 477] on div "Pen" at bounding box center [41, 565] width 15 height 8
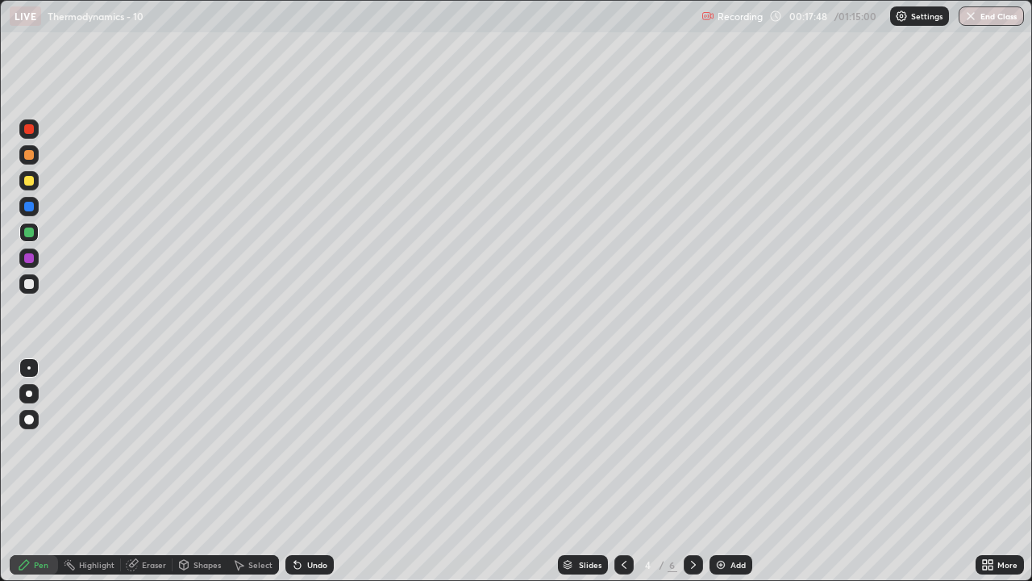
click at [694, 477] on icon at bounding box center [693, 565] width 5 height 8
click at [32, 290] on div at bounding box center [28, 283] width 19 height 19
click at [688, 477] on icon at bounding box center [693, 564] width 13 height 13
click at [728, 477] on div "Add" at bounding box center [731, 564] width 43 height 19
click at [303, 477] on div "Undo" at bounding box center [310, 564] width 48 height 19
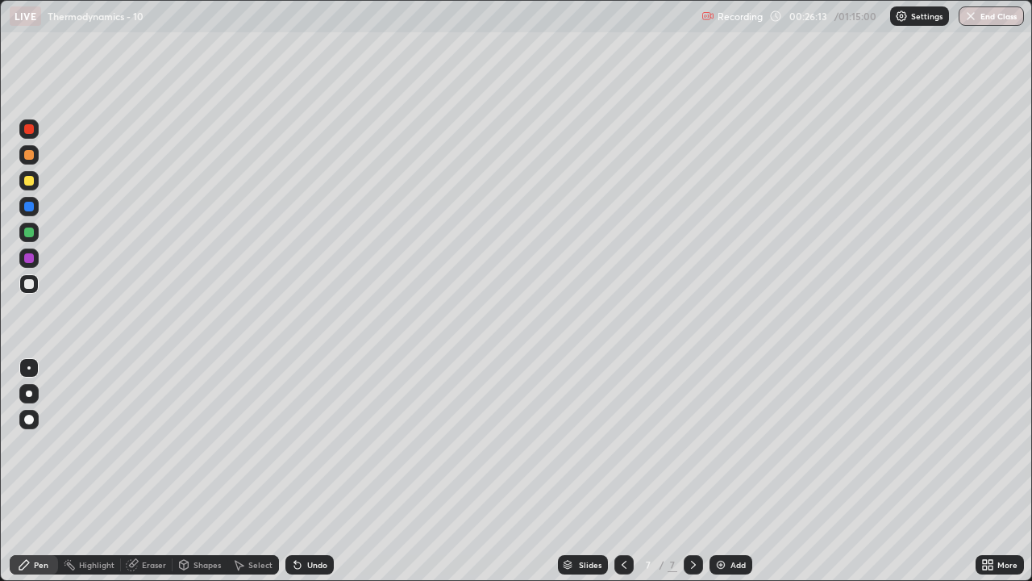
click at [318, 477] on div "Undo" at bounding box center [317, 565] width 20 height 8
click at [304, 477] on div "Undo" at bounding box center [310, 564] width 48 height 19
click at [307, 477] on div "Undo" at bounding box center [317, 565] width 20 height 8
click at [310, 477] on div "Undo" at bounding box center [317, 565] width 20 height 8
click at [731, 477] on div "Add" at bounding box center [738, 565] width 15 height 8
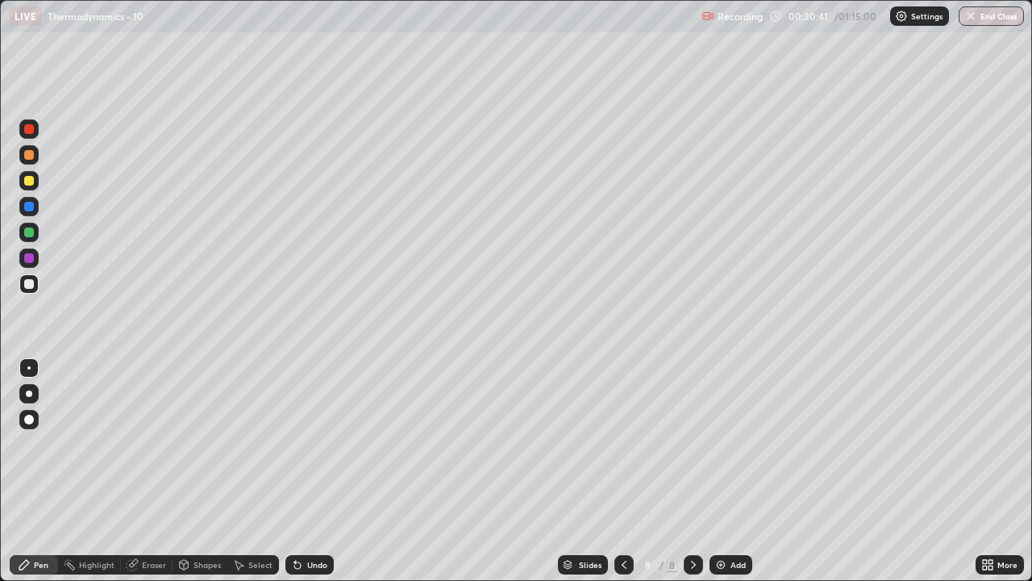
click at [29, 185] on div at bounding box center [29, 181] width 10 height 10
click at [304, 477] on div "Undo" at bounding box center [310, 564] width 48 height 19
click at [315, 477] on div "Undo" at bounding box center [317, 565] width 20 height 8
click at [307, 477] on div "Undo" at bounding box center [317, 565] width 20 height 8
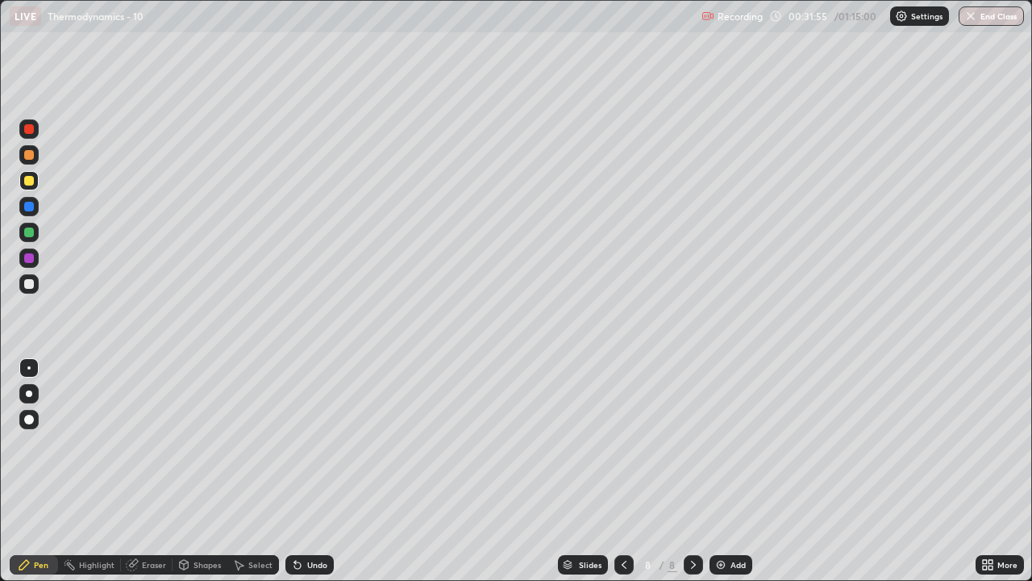
click at [309, 477] on div "Undo" at bounding box center [317, 565] width 20 height 8
click at [318, 477] on div "Undo" at bounding box center [310, 564] width 48 height 19
click at [319, 477] on div "Undo" at bounding box center [317, 565] width 20 height 8
click at [151, 477] on div "Eraser" at bounding box center [154, 565] width 24 height 8
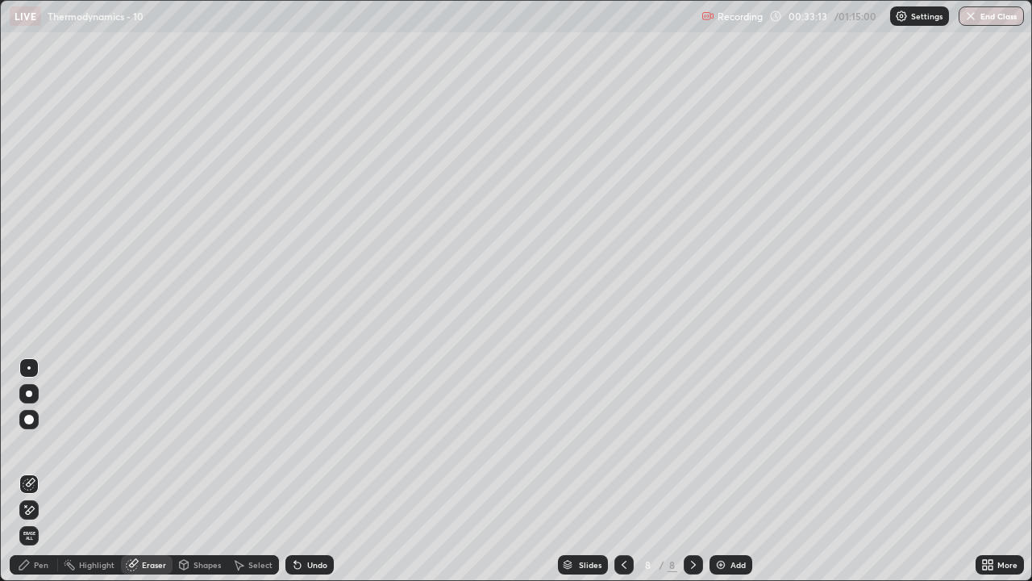
click at [38, 477] on div "Pen" at bounding box center [41, 565] width 15 height 8
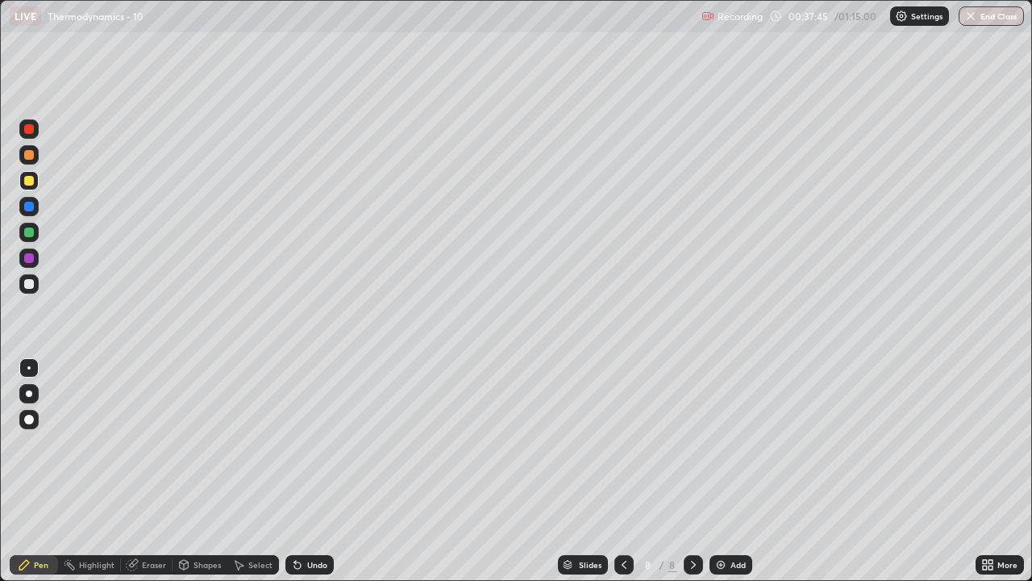
click at [721, 477] on img at bounding box center [721, 564] width 13 height 13
click at [327, 477] on div "Undo" at bounding box center [310, 564] width 48 height 19
click at [143, 477] on div "Eraser" at bounding box center [154, 565] width 24 height 8
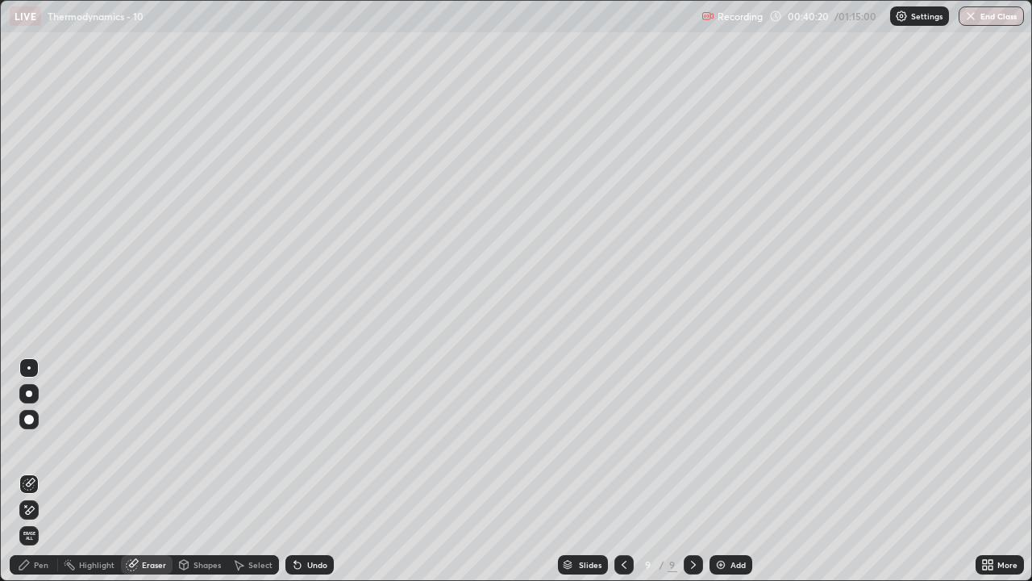
click at [36, 477] on div "Pen" at bounding box center [41, 565] width 15 height 8
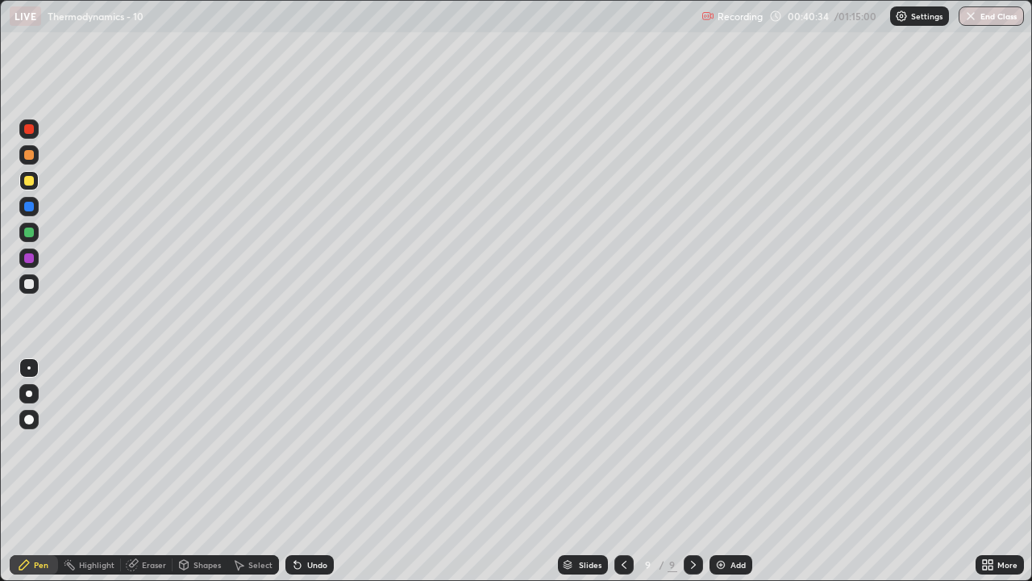
click at [151, 477] on div "Eraser" at bounding box center [154, 565] width 24 height 8
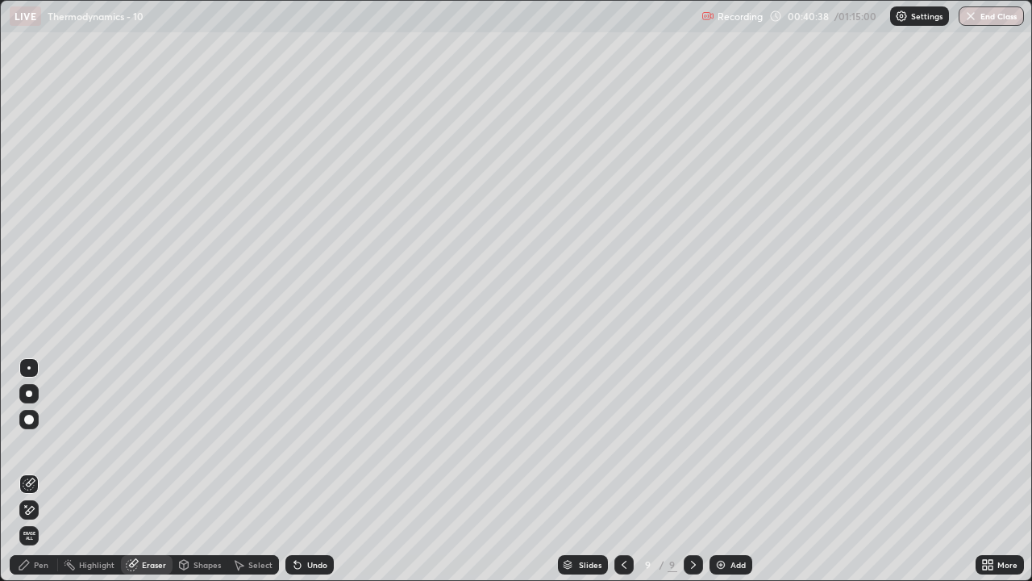
click at [28, 477] on div "Pen" at bounding box center [34, 564] width 48 height 19
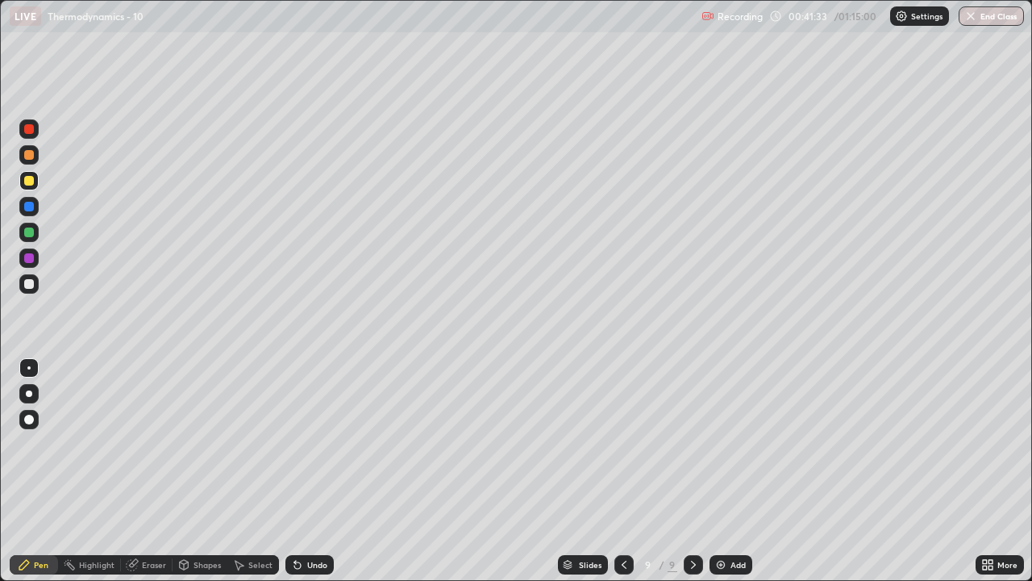
click at [744, 477] on div "Add" at bounding box center [738, 565] width 15 height 8
click at [30, 181] on div at bounding box center [29, 181] width 10 height 10
click at [314, 477] on div "Undo" at bounding box center [317, 565] width 20 height 8
click at [30, 284] on div at bounding box center [29, 284] width 10 height 10
click at [309, 477] on div "Undo" at bounding box center [310, 564] width 48 height 19
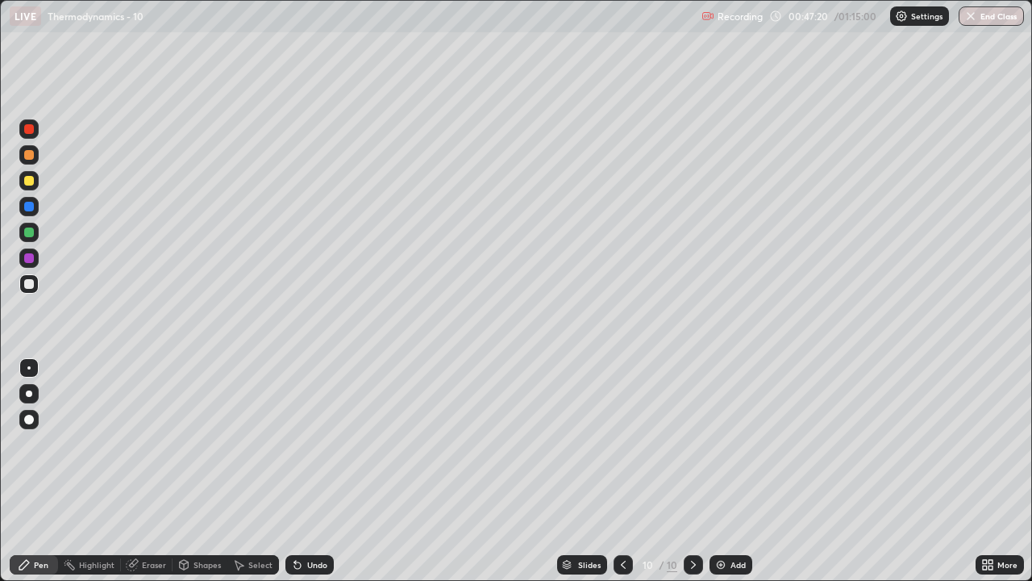
click at [294, 477] on icon at bounding box center [297, 565] width 6 height 6
click at [301, 477] on icon at bounding box center [297, 564] width 13 height 13
click at [304, 477] on div "Undo" at bounding box center [310, 564] width 48 height 19
click at [308, 477] on div "Undo" at bounding box center [317, 565] width 20 height 8
click at [310, 477] on div "Undo" at bounding box center [317, 565] width 20 height 8
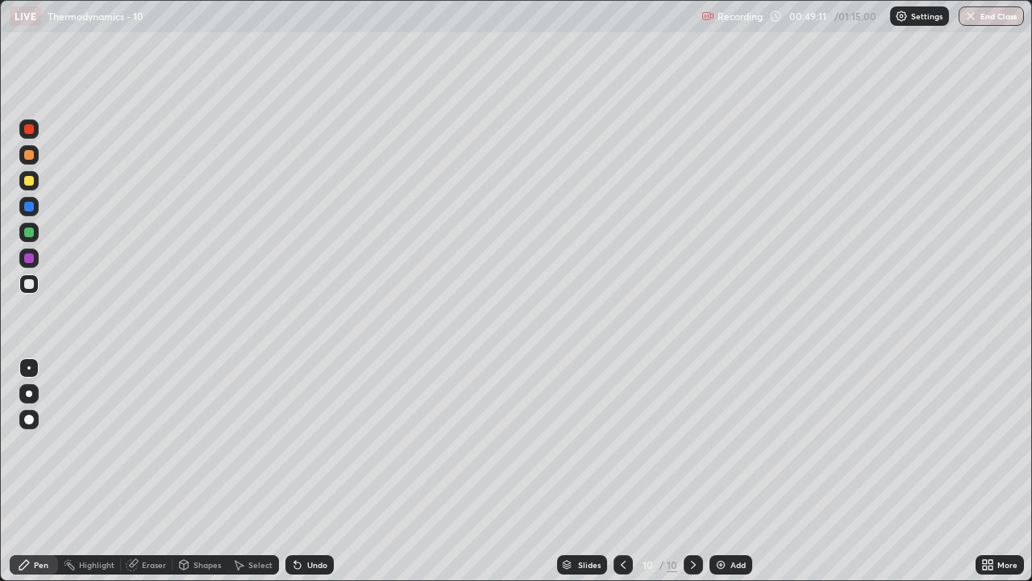
click at [305, 477] on div "Undo" at bounding box center [310, 564] width 48 height 19
click at [731, 477] on div "Add" at bounding box center [738, 565] width 15 height 8
click at [33, 177] on div at bounding box center [29, 181] width 10 height 10
click at [305, 477] on div "Undo" at bounding box center [310, 564] width 48 height 19
click at [308, 477] on div "Undo" at bounding box center [317, 565] width 20 height 8
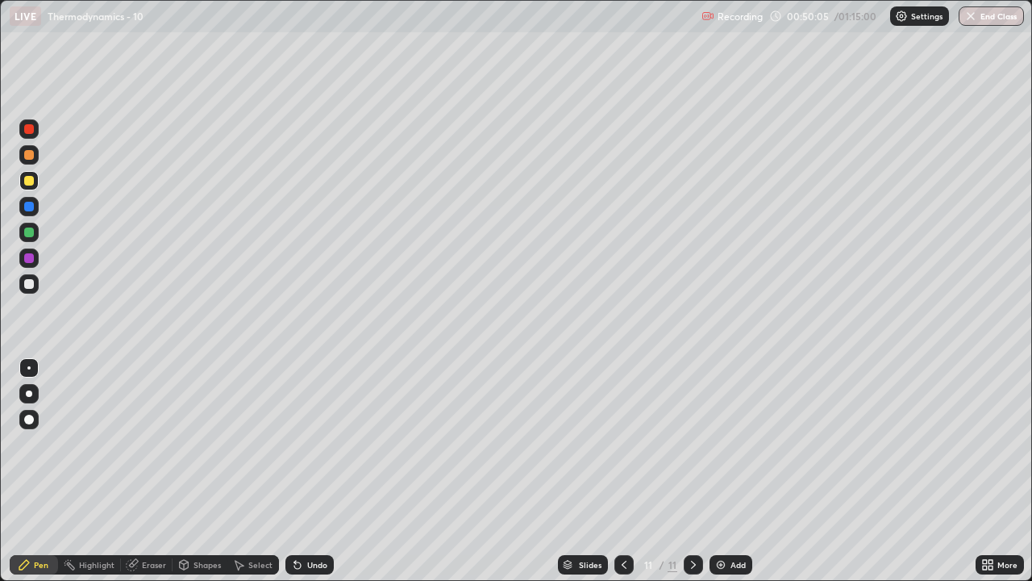
click at [312, 477] on div "Undo" at bounding box center [317, 565] width 20 height 8
click at [310, 477] on div "Undo" at bounding box center [317, 565] width 20 height 8
click at [200, 477] on div "Shapes" at bounding box center [200, 564] width 55 height 19
click at [251, 477] on div "Select" at bounding box center [260, 565] width 24 height 8
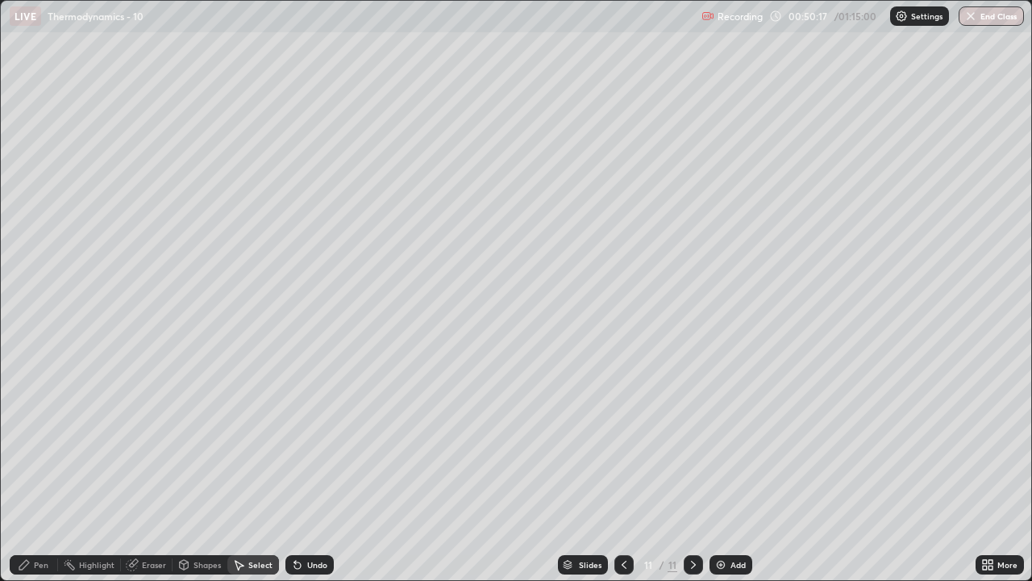
click at [202, 477] on div "Shapes" at bounding box center [207, 565] width 27 height 8
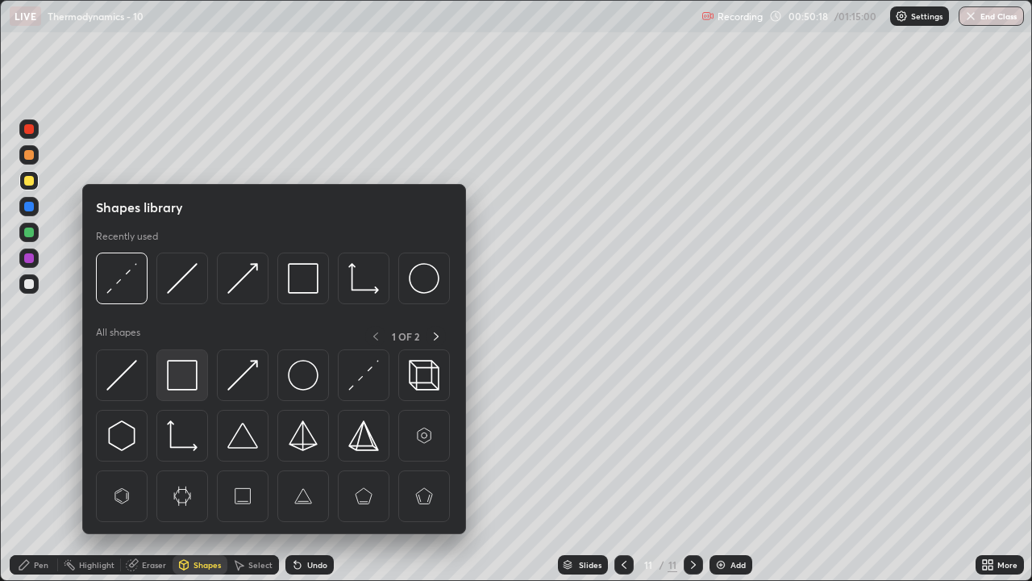
click at [186, 377] on img at bounding box center [182, 375] width 31 height 31
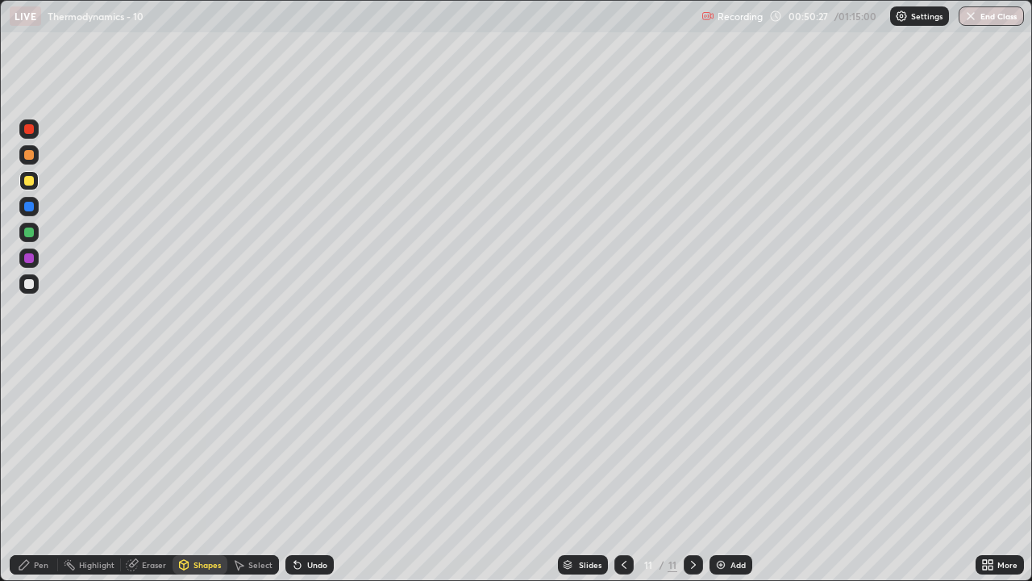
click at [623, 477] on icon at bounding box center [624, 564] width 13 height 13
click at [690, 477] on icon at bounding box center [693, 564] width 13 height 13
click at [315, 477] on div "Undo" at bounding box center [317, 565] width 20 height 8
click at [31, 477] on div "Pen" at bounding box center [34, 564] width 48 height 19
click at [317, 477] on div "Undo" at bounding box center [317, 565] width 20 height 8
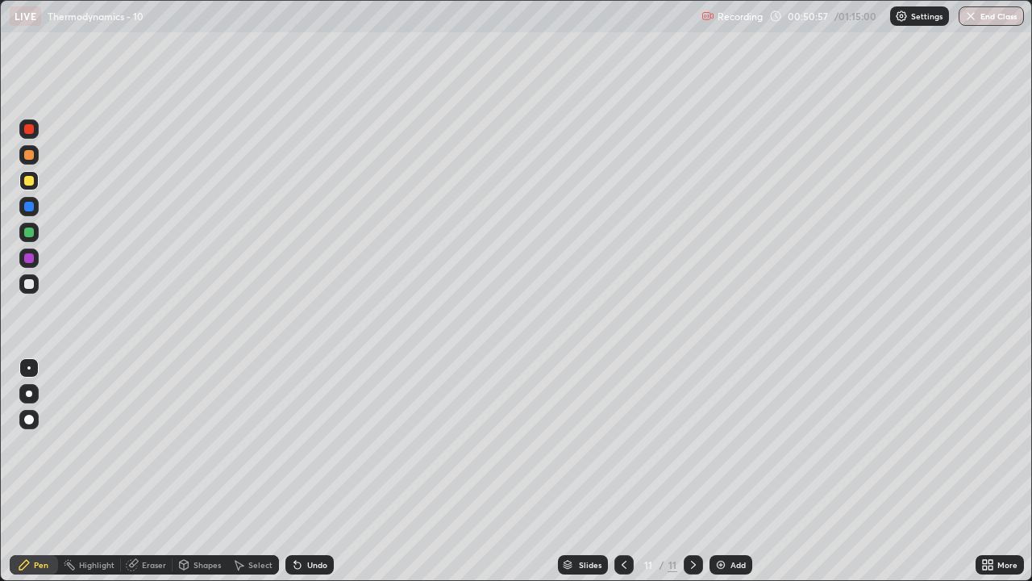
click at [312, 477] on div "Undo" at bounding box center [310, 564] width 48 height 19
click at [305, 477] on div "Undo" at bounding box center [310, 564] width 48 height 19
click at [624, 477] on icon at bounding box center [624, 565] width 5 height 8
click at [694, 477] on icon at bounding box center [693, 564] width 13 height 13
click at [323, 477] on div "Undo" at bounding box center [310, 564] width 48 height 19
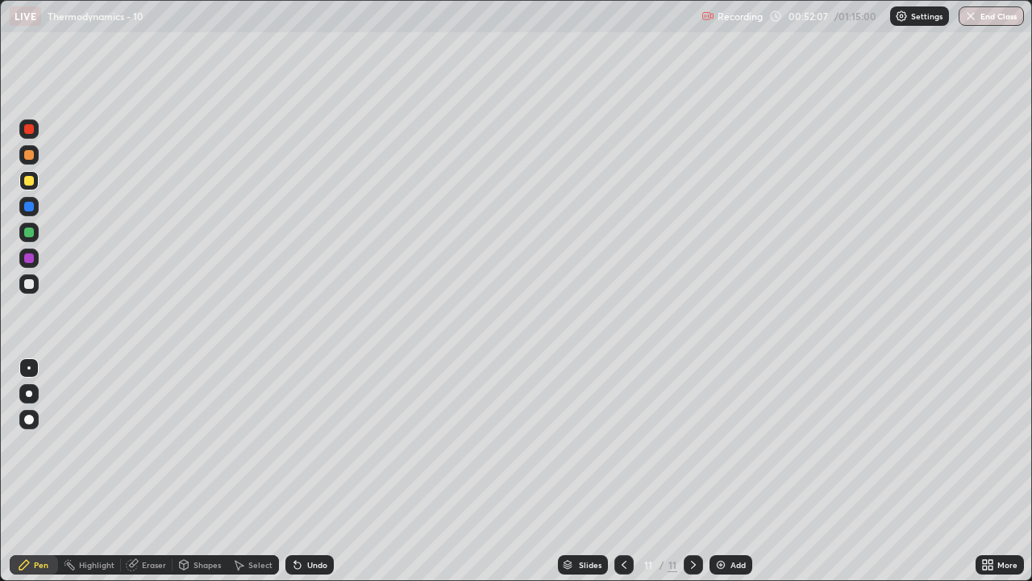
click at [315, 477] on div "Undo" at bounding box center [310, 564] width 48 height 19
click at [311, 477] on div "Undo" at bounding box center [310, 564] width 48 height 19
click at [317, 477] on div "Undo" at bounding box center [310, 564] width 48 height 19
click at [315, 477] on div "Undo" at bounding box center [310, 564] width 48 height 19
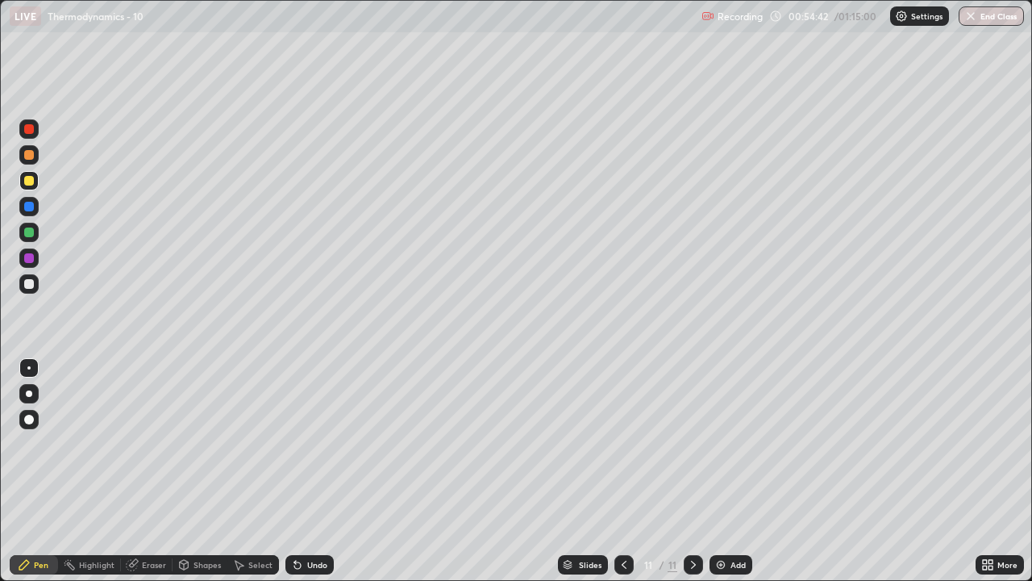
click at [152, 477] on div "Eraser" at bounding box center [154, 565] width 24 height 8
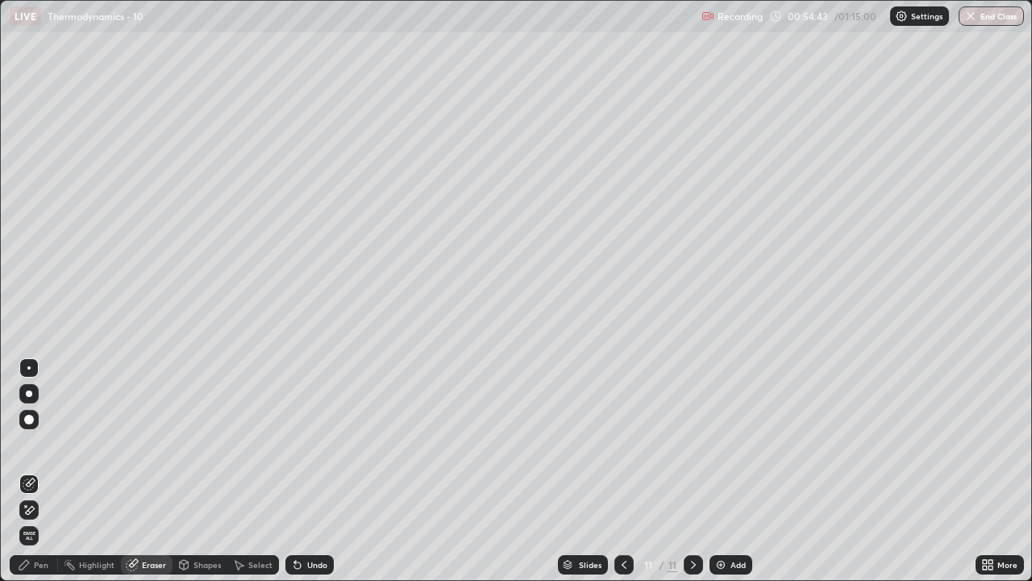
click at [202, 477] on div "Shapes" at bounding box center [200, 564] width 55 height 19
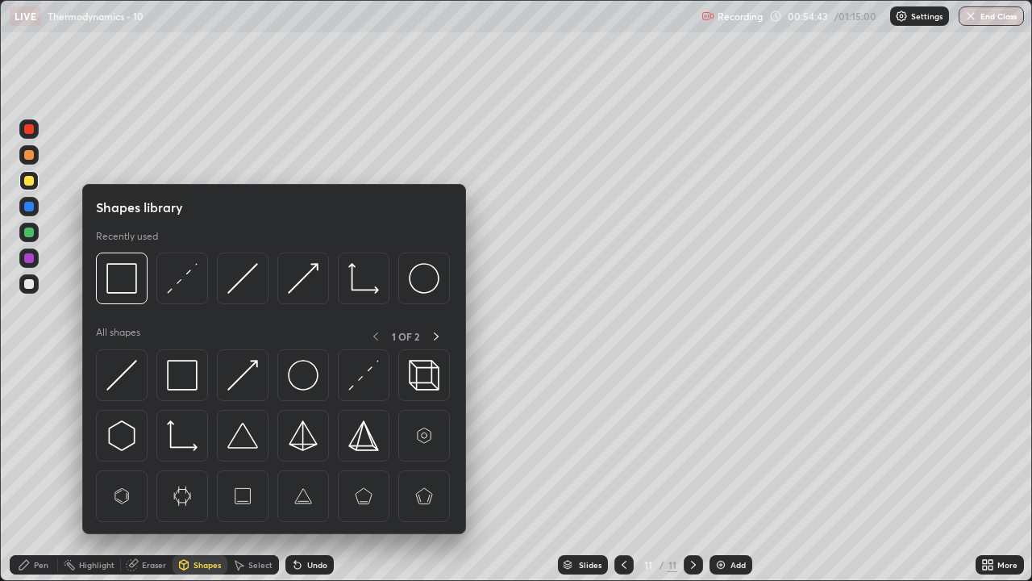
click at [252, 477] on div "Select" at bounding box center [253, 564] width 52 height 19
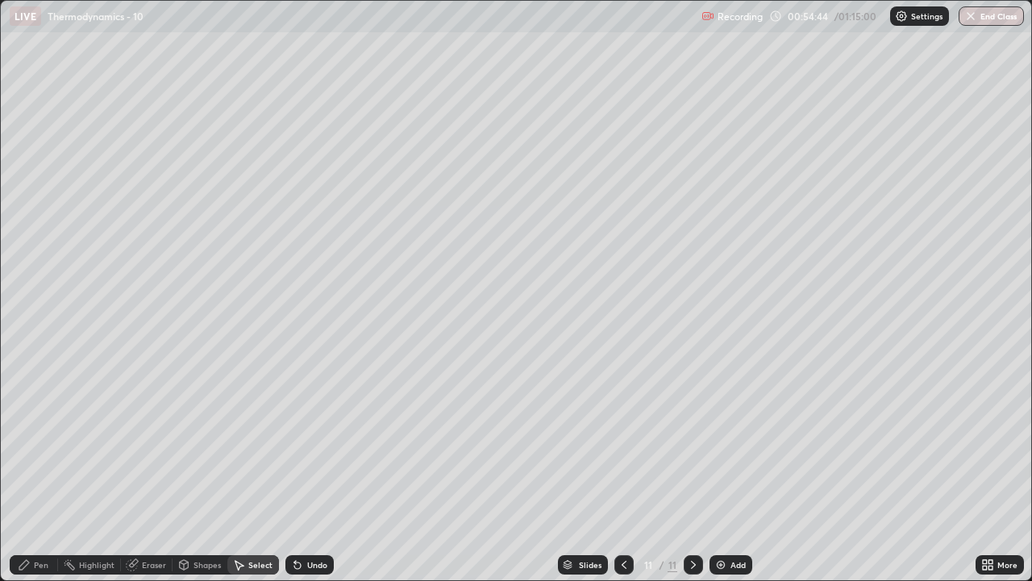
click at [298, 477] on icon at bounding box center [297, 565] width 6 height 6
click at [252, 477] on div "Select" at bounding box center [260, 565] width 24 height 8
click at [202, 477] on div "Shapes" at bounding box center [207, 565] width 27 height 8
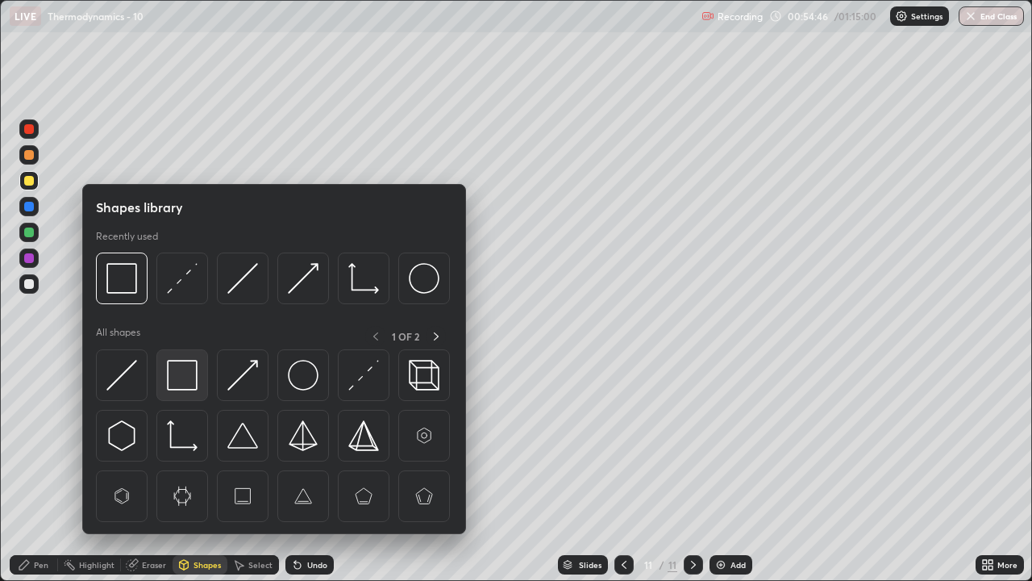
click at [185, 379] on img at bounding box center [182, 375] width 31 height 31
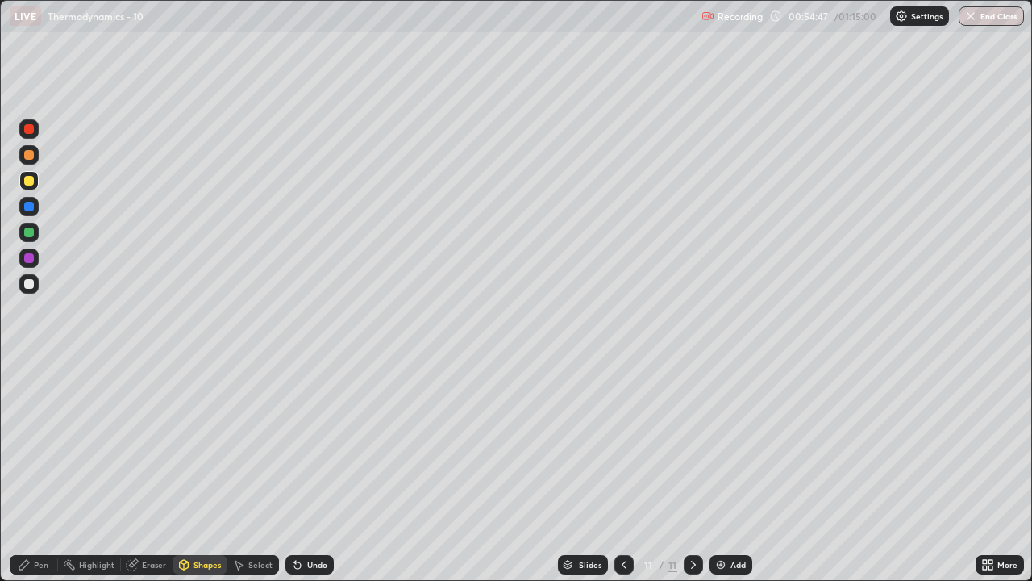
click at [35, 281] on div at bounding box center [28, 283] width 19 height 19
click at [249, 477] on div "Select" at bounding box center [260, 565] width 24 height 8
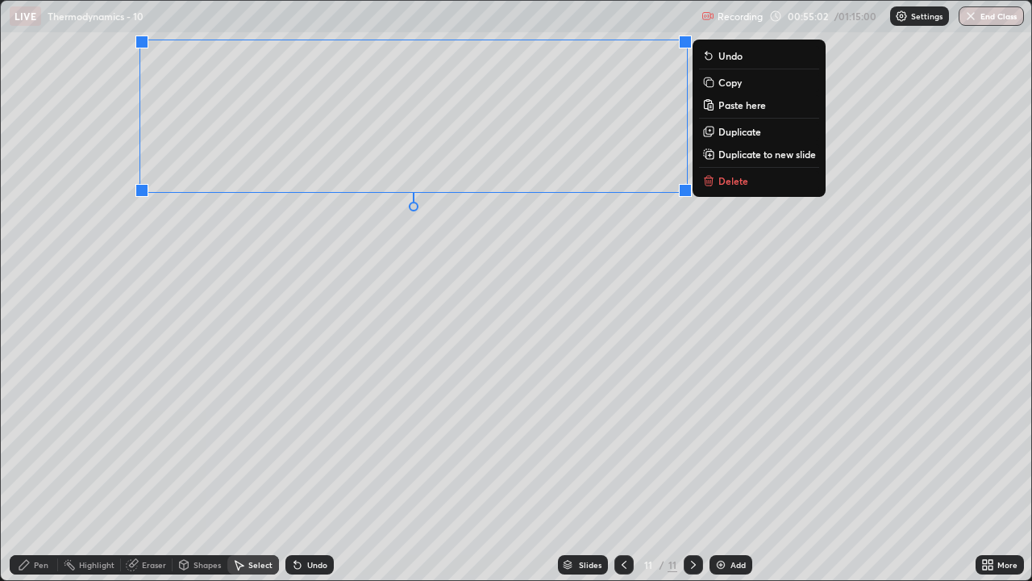
click at [648, 308] on div "0 ° Undo Copy Paste here Duplicate Duplicate to new slide Delete" at bounding box center [516, 290] width 1031 height 579
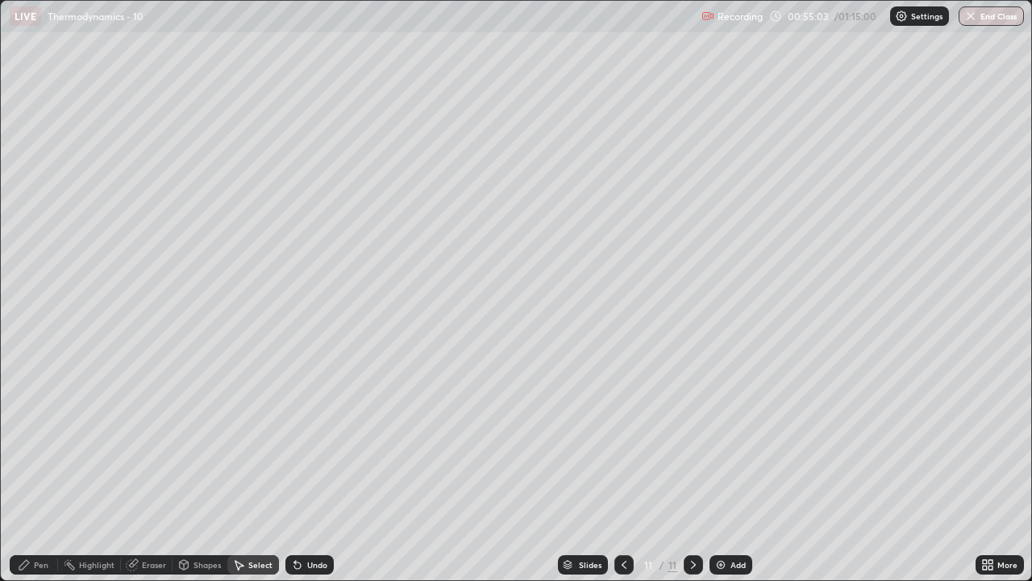
click at [208, 477] on div "Shapes" at bounding box center [200, 564] width 55 height 19
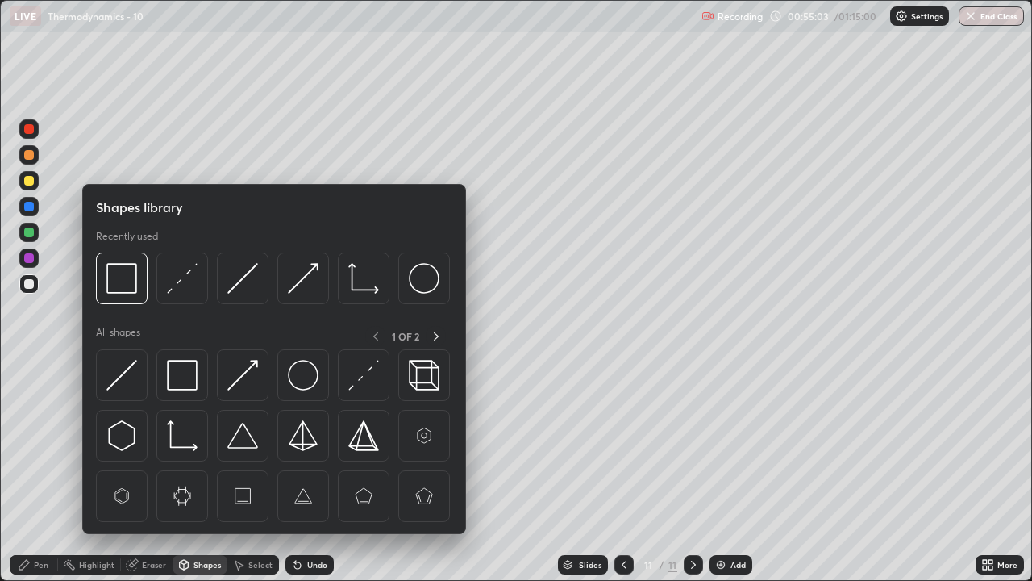
click at [41, 477] on div "Pen" at bounding box center [41, 565] width 15 height 8
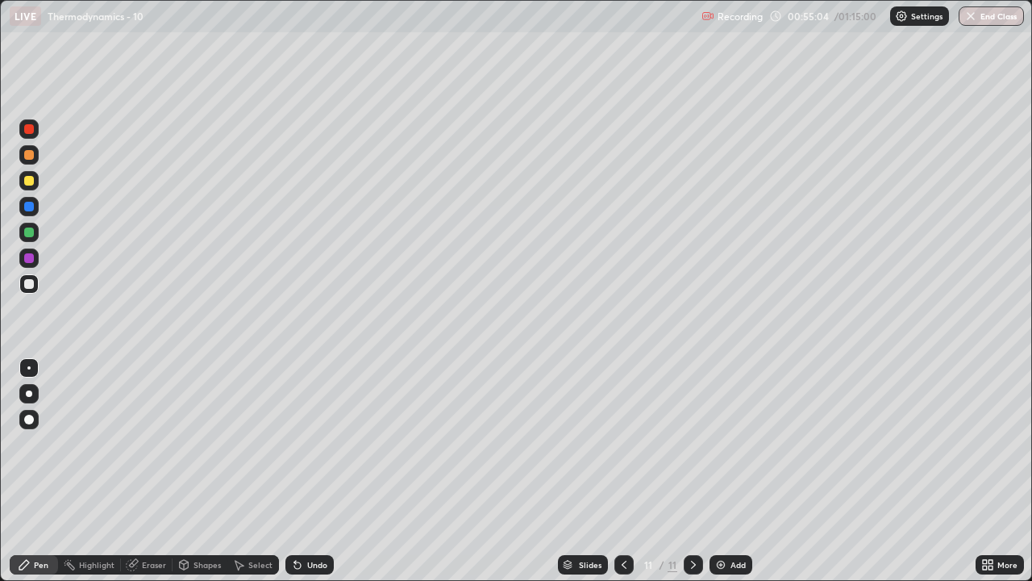
click at [166, 477] on div "Eraser" at bounding box center [147, 564] width 52 height 19
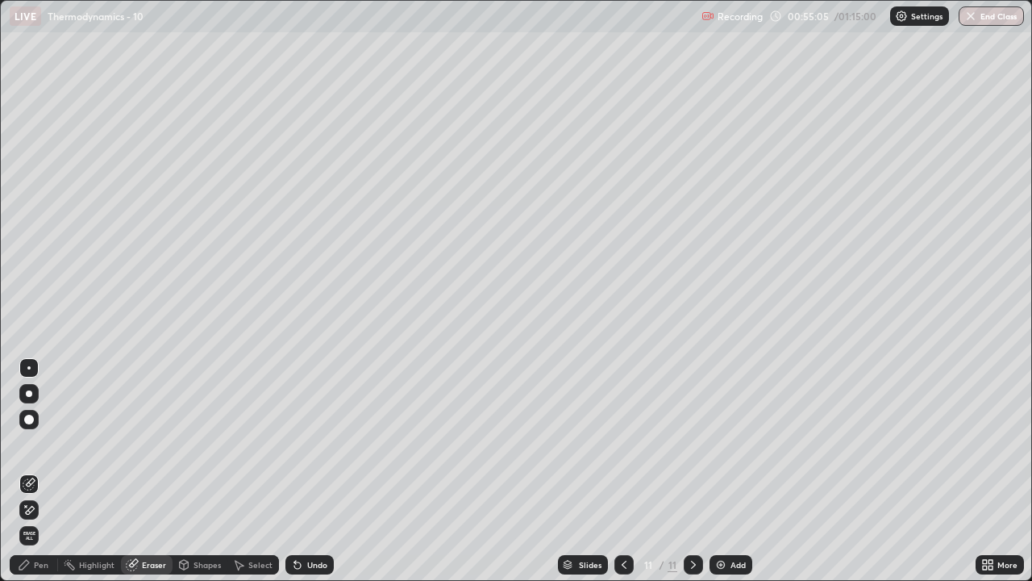
click at [206, 477] on div "Shapes" at bounding box center [207, 565] width 27 height 8
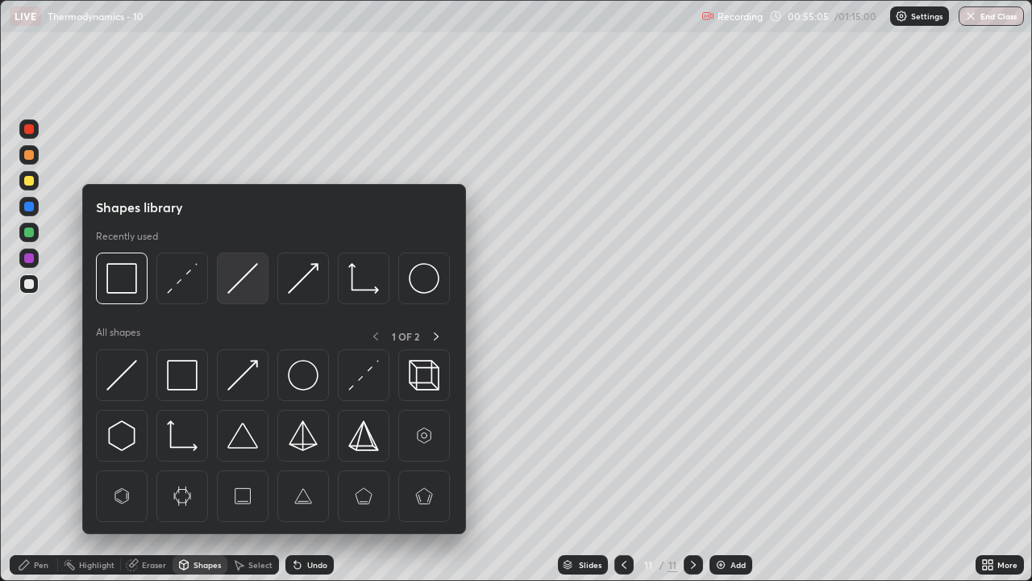
click at [256, 287] on img at bounding box center [242, 278] width 31 height 31
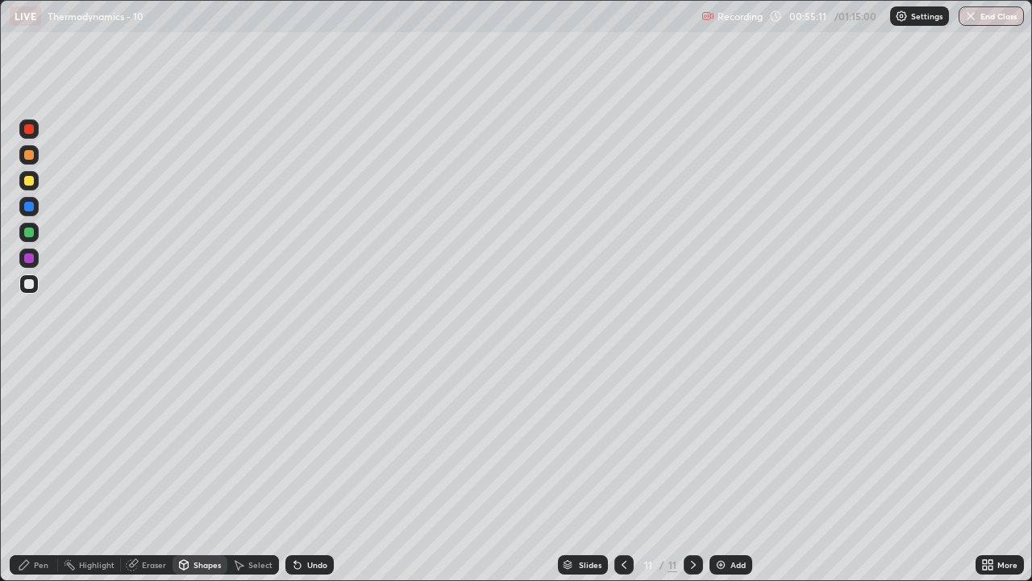
click at [38, 477] on div "Pen" at bounding box center [41, 565] width 15 height 8
click at [311, 477] on div "Undo" at bounding box center [310, 564] width 48 height 19
click at [309, 477] on div "Undo" at bounding box center [310, 564] width 48 height 19
click at [312, 477] on div "Undo" at bounding box center [317, 565] width 20 height 8
click at [310, 477] on div "Undo" at bounding box center [317, 565] width 20 height 8
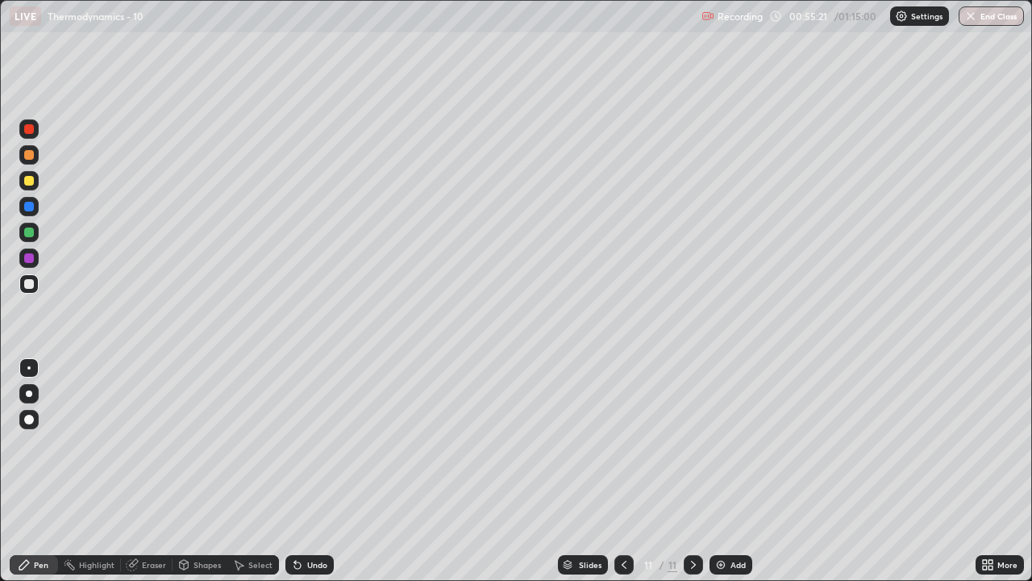
click at [306, 477] on div "Undo" at bounding box center [310, 564] width 48 height 19
click at [308, 477] on div "Undo" at bounding box center [310, 564] width 48 height 19
click at [307, 477] on div "Undo" at bounding box center [317, 565] width 20 height 8
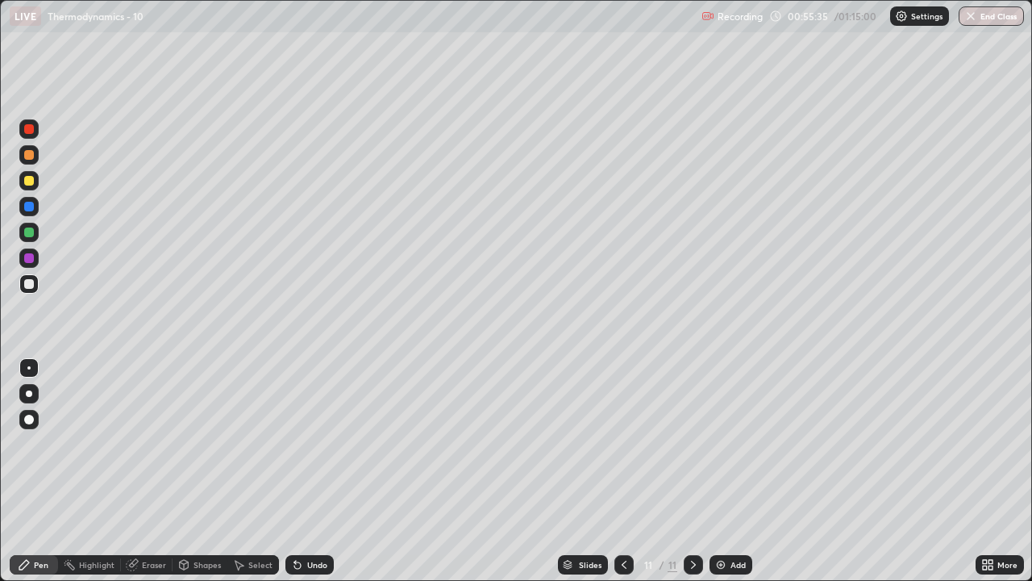
click at [307, 477] on div "Undo" at bounding box center [317, 565] width 20 height 8
click at [313, 477] on div "Undo" at bounding box center [317, 565] width 20 height 8
click at [317, 477] on div "Undo" at bounding box center [317, 565] width 20 height 8
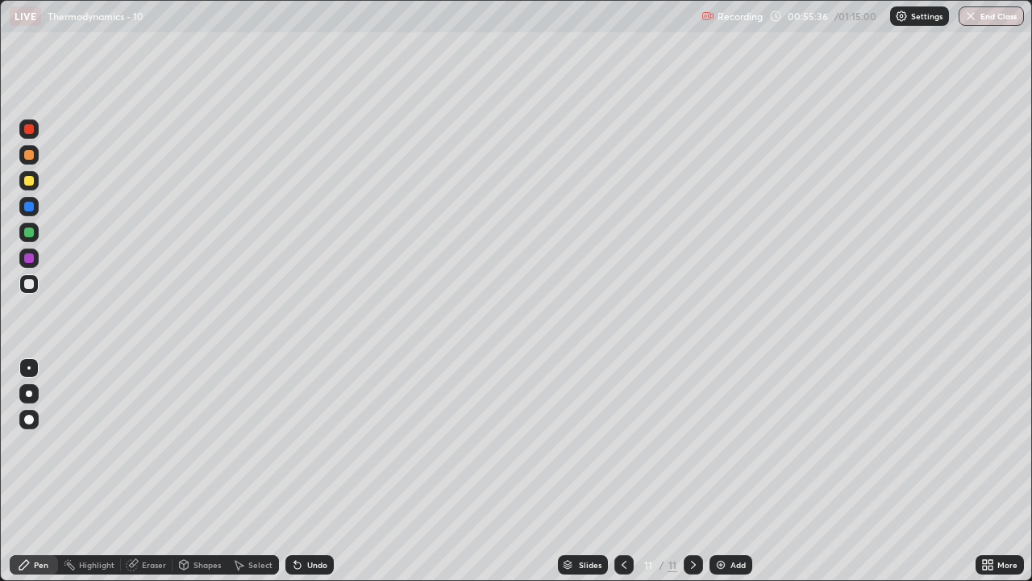
click at [321, 477] on div "Undo" at bounding box center [317, 565] width 20 height 8
click at [31, 183] on div at bounding box center [29, 181] width 10 height 10
click at [726, 477] on div "Add" at bounding box center [731, 564] width 43 height 19
click at [618, 477] on icon at bounding box center [624, 564] width 13 height 13
click at [733, 477] on div "Add" at bounding box center [738, 565] width 15 height 8
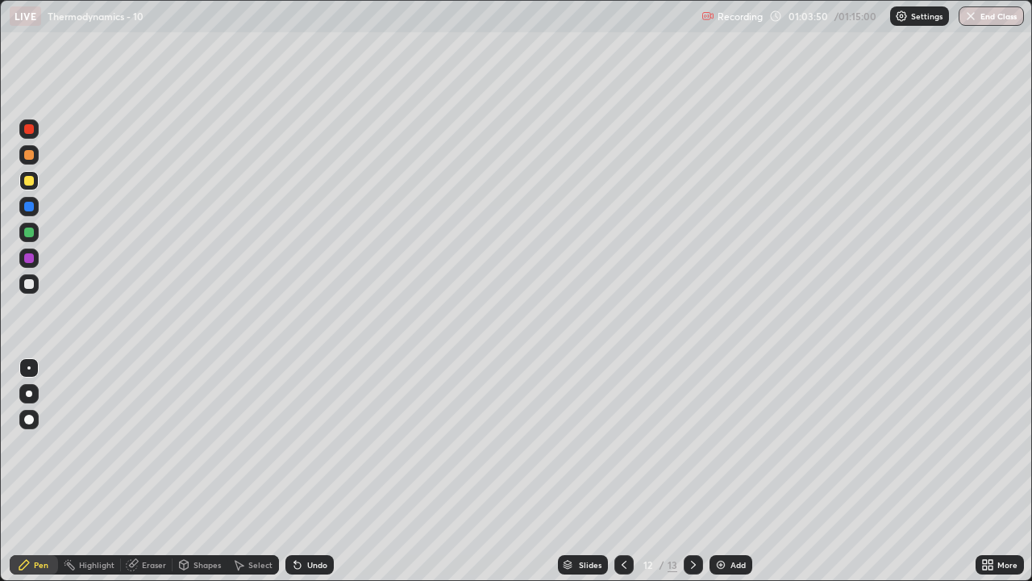
click at [309, 477] on div "Undo" at bounding box center [310, 564] width 48 height 19
click at [312, 477] on div "Undo" at bounding box center [317, 565] width 20 height 8
click at [308, 477] on div "Undo" at bounding box center [317, 565] width 20 height 8
click at [326, 477] on div "Undo" at bounding box center [310, 564] width 48 height 19
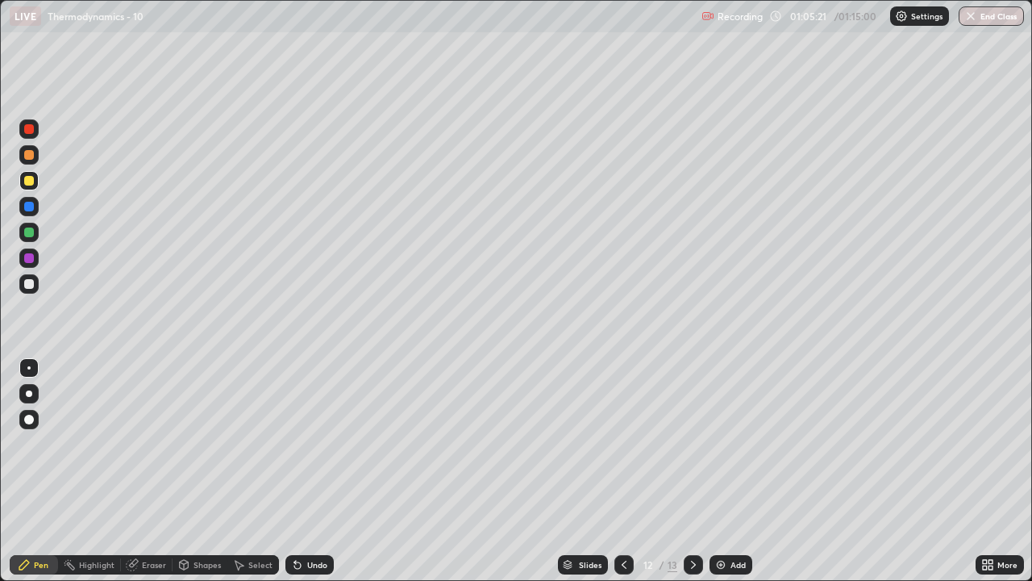
click at [325, 477] on div "Undo" at bounding box center [317, 565] width 20 height 8
click at [319, 477] on div "Undo" at bounding box center [317, 565] width 20 height 8
click at [312, 477] on div "Undo" at bounding box center [317, 565] width 20 height 8
click at [307, 477] on div "Undo" at bounding box center [317, 565] width 20 height 8
click at [311, 477] on div "Undo" at bounding box center [317, 565] width 20 height 8
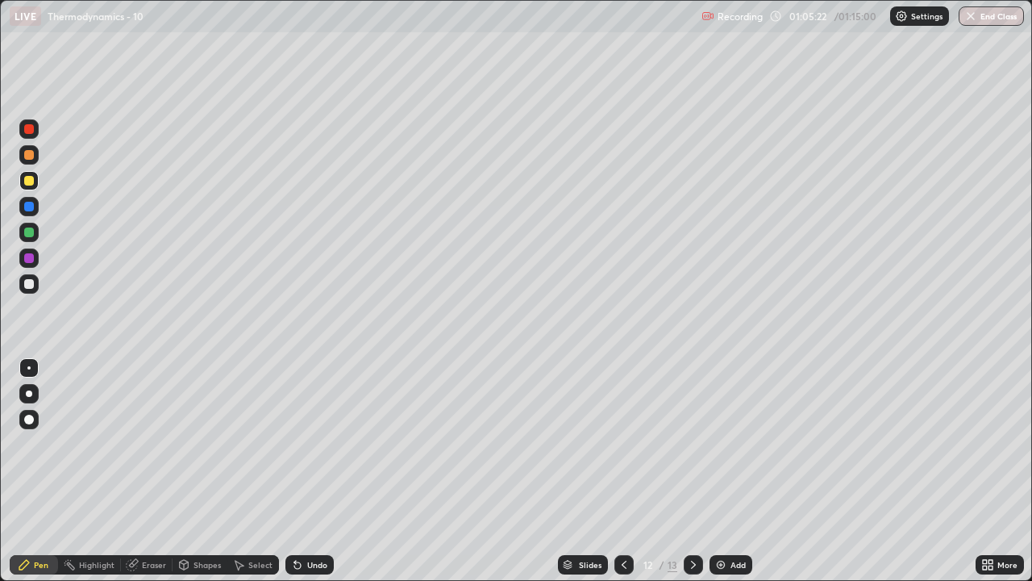
click at [314, 477] on div "Undo" at bounding box center [317, 565] width 20 height 8
click at [319, 477] on div "Undo" at bounding box center [317, 565] width 20 height 8
click at [305, 477] on div "Undo" at bounding box center [310, 564] width 48 height 19
click at [310, 477] on div "Undo" at bounding box center [317, 565] width 20 height 8
click at [19, 477] on icon at bounding box center [24, 564] width 13 height 13
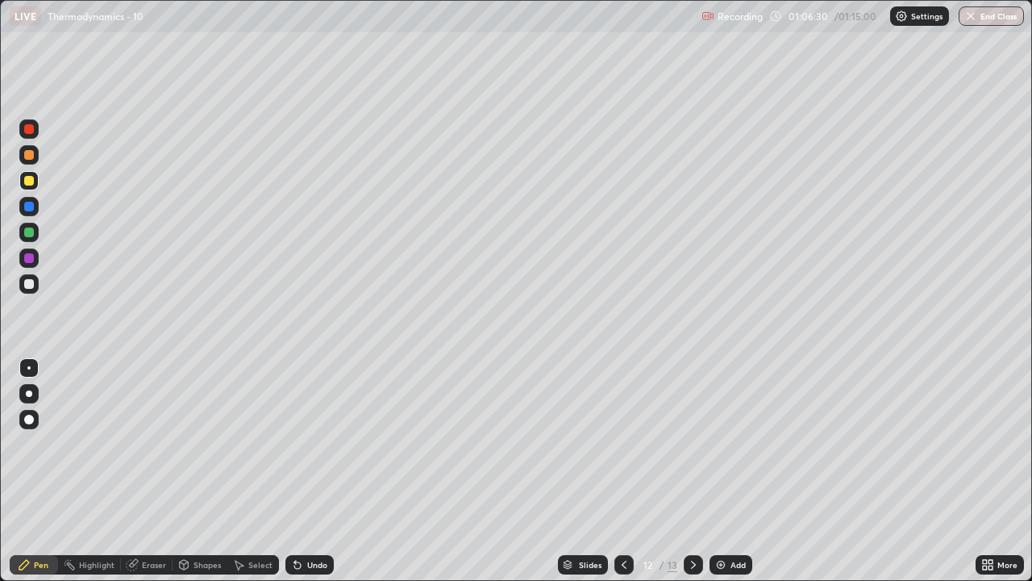
click at [94, 477] on div "Highlight" at bounding box center [96, 565] width 35 height 8
click at [148, 477] on div "Eraser" at bounding box center [147, 564] width 52 height 19
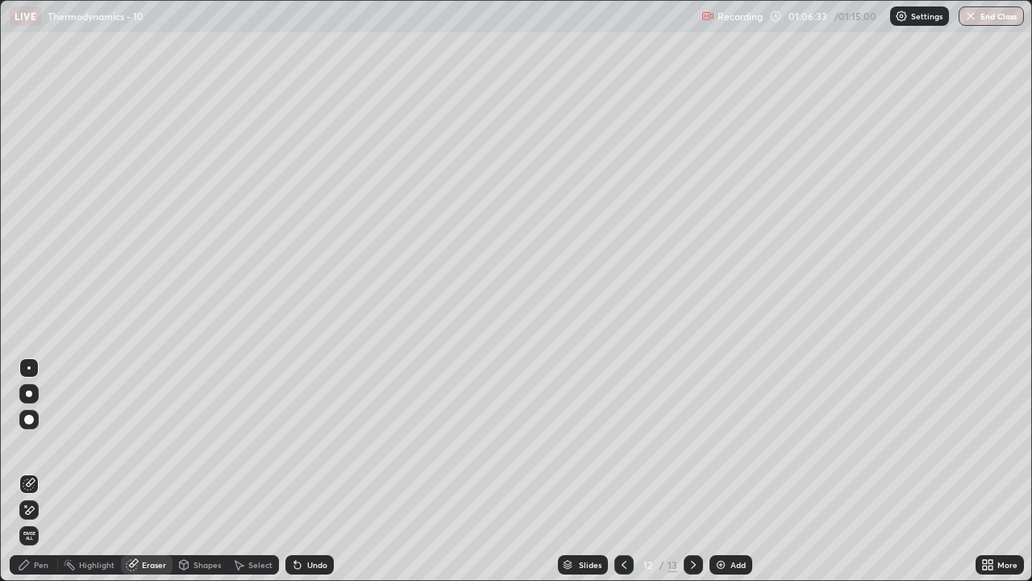
click at [24, 477] on icon at bounding box center [24, 564] width 13 height 13
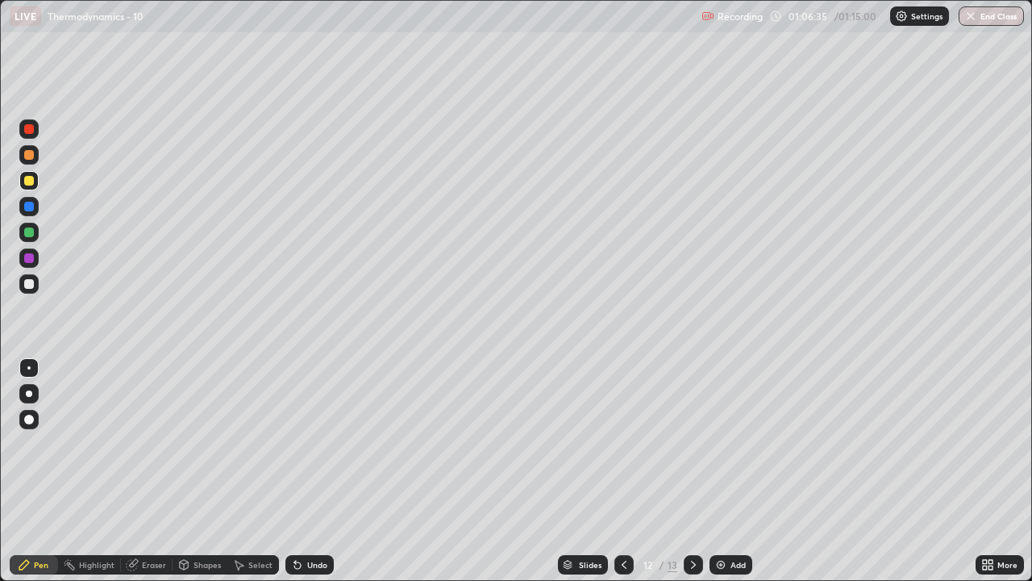
click at [308, 477] on div "Undo" at bounding box center [317, 565] width 20 height 8
click at [304, 477] on div "Undo" at bounding box center [310, 564] width 48 height 19
click at [690, 477] on icon at bounding box center [693, 564] width 13 height 13
click at [29, 282] on div at bounding box center [29, 284] width 10 height 10
click at [26, 207] on div at bounding box center [29, 207] width 10 height 10
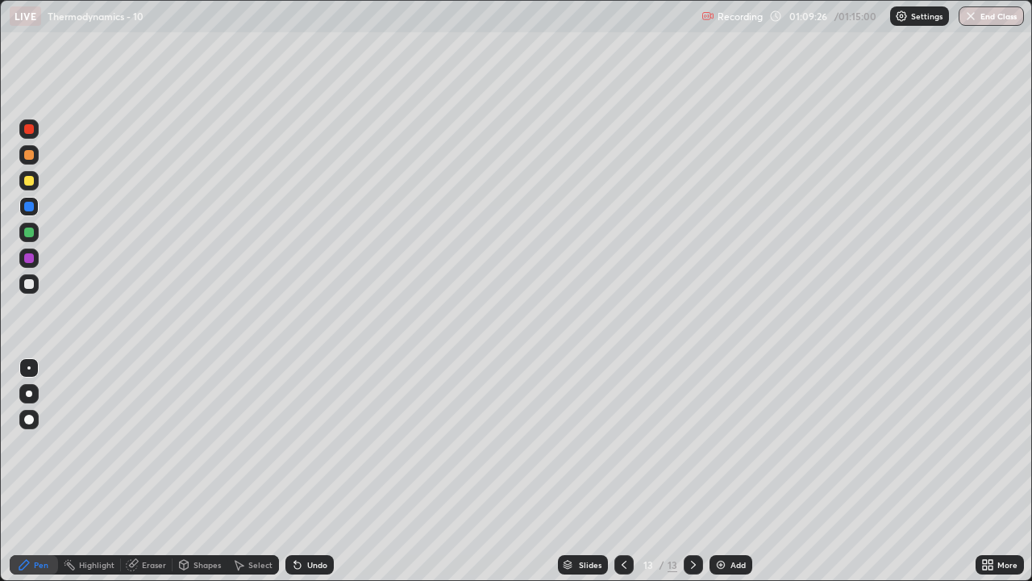
click at [31, 184] on div at bounding box center [29, 181] width 10 height 10
click at [316, 477] on div "Undo" at bounding box center [317, 565] width 20 height 8
click at [161, 477] on div "Eraser" at bounding box center [147, 564] width 52 height 19
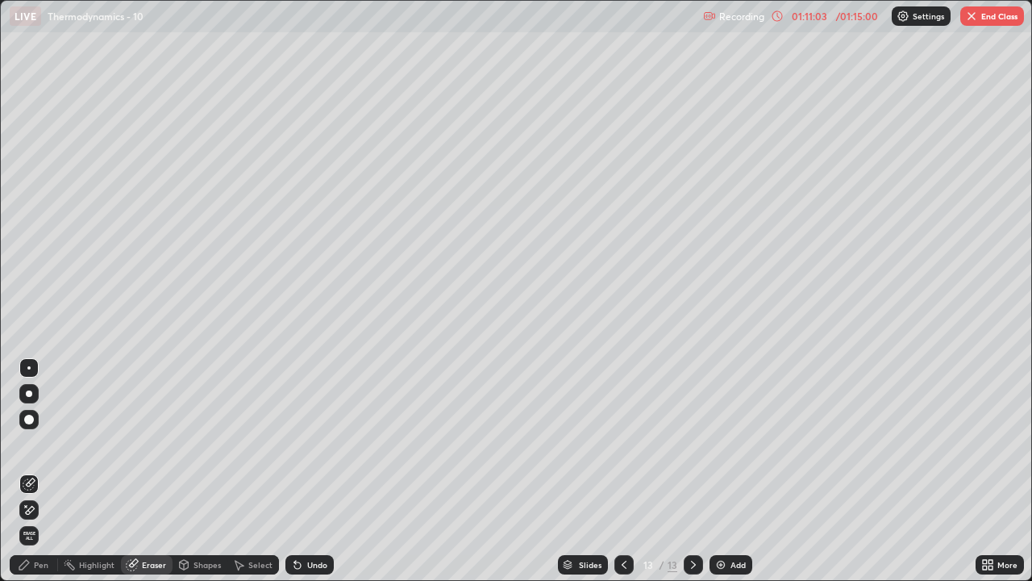
click at [40, 477] on div "Pen" at bounding box center [41, 565] width 15 height 8
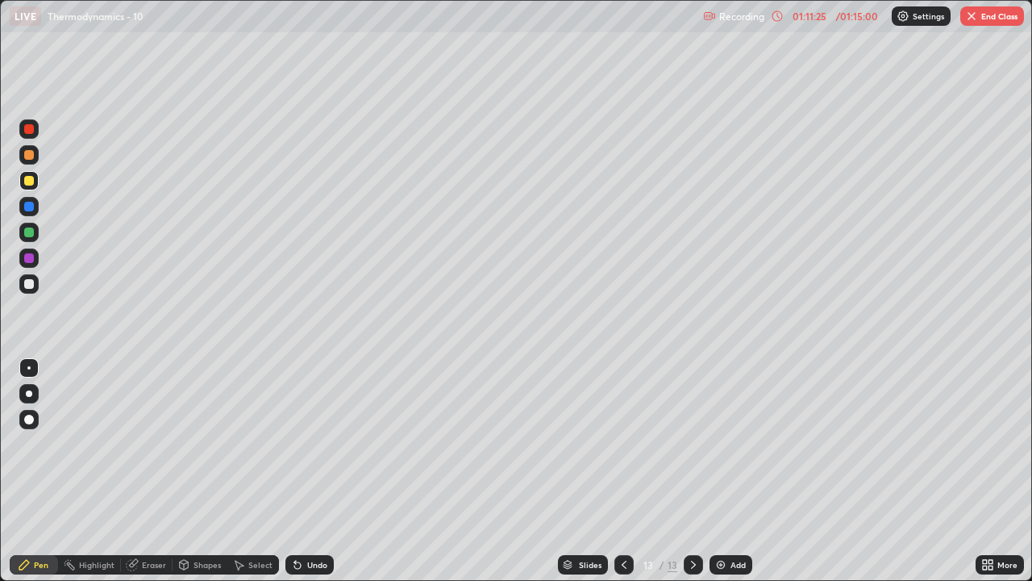
click at [720, 477] on img at bounding box center [721, 564] width 13 height 13
click at [295, 477] on icon at bounding box center [297, 565] width 6 height 6
click at [307, 477] on div "Undo" at bounding box center [317, 565] width 20 height 8
click at [24, 181] on div at bounding box center [29, 181] width 10 height 10
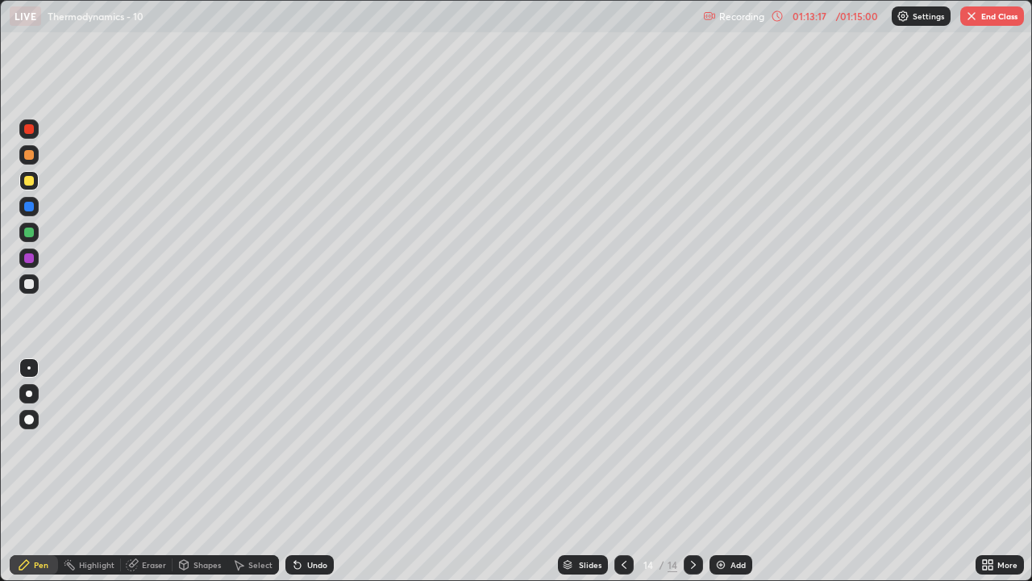
click at [315, 477] on div "Undo" at bounding box center [317, 565] width 20 height 8
click at [732, 477] on div "Add" at bounding box center [738, 565] width 15 height 8
click at [30, 156] on div at bounding box center [29, 155] width 10 height 10
click at [315, 477] on div "Undo" at bounding box center [317, 565] width 20 height 8
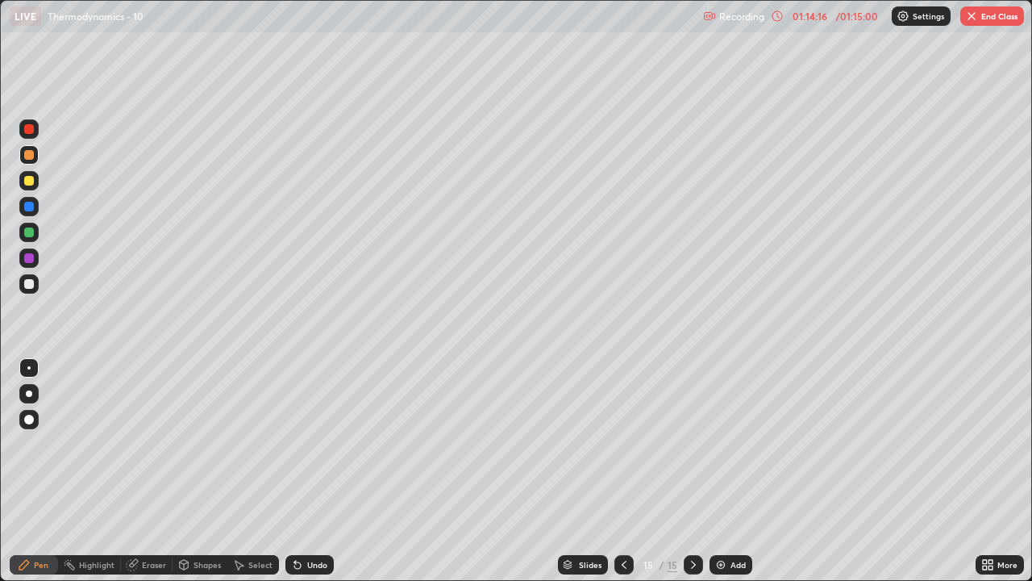
click at [314, 477] on div "Undo" at bounding box center [317, 565] width 20 height 8
click at [310, 477] on div "Undo" at bounding box center [310, 564] width 48 height 19
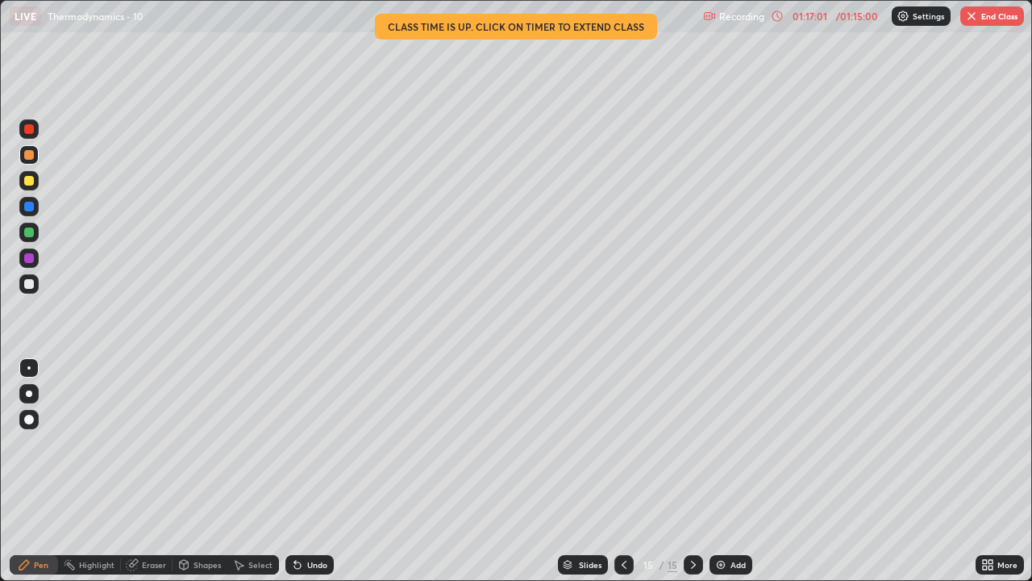
click at [994, 17] on button "End Class" at bounding box center [993, 15] width 64 height 19
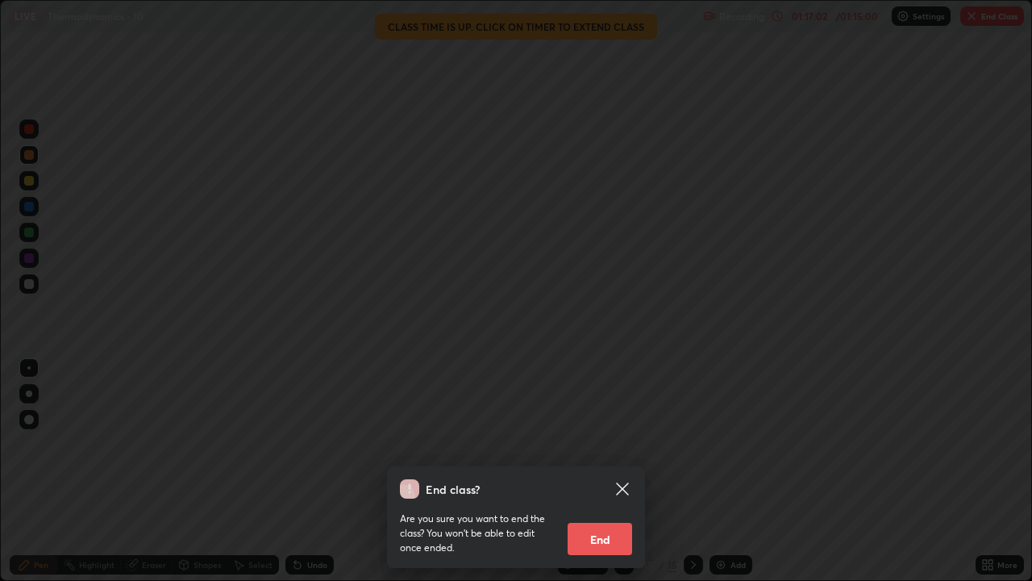
click at [611, 477] on button "End" at bounding box center [600, 539] width 65 height 32
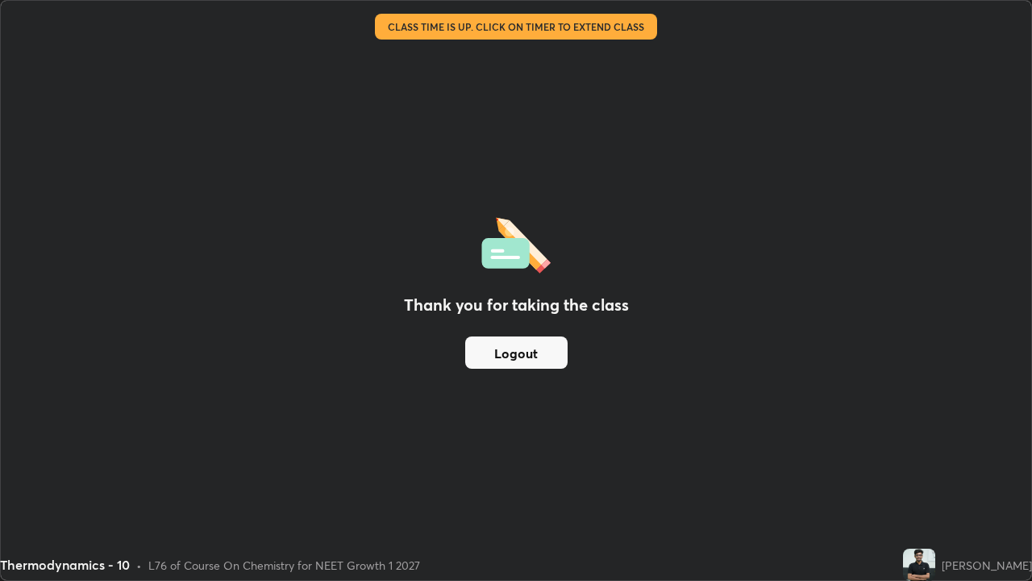
click at [523, 357] on button "Logout" at bounding box center [516, 352] width 102 height 32
